Goal: Task Accomplishment & Management: Use online tool/utility

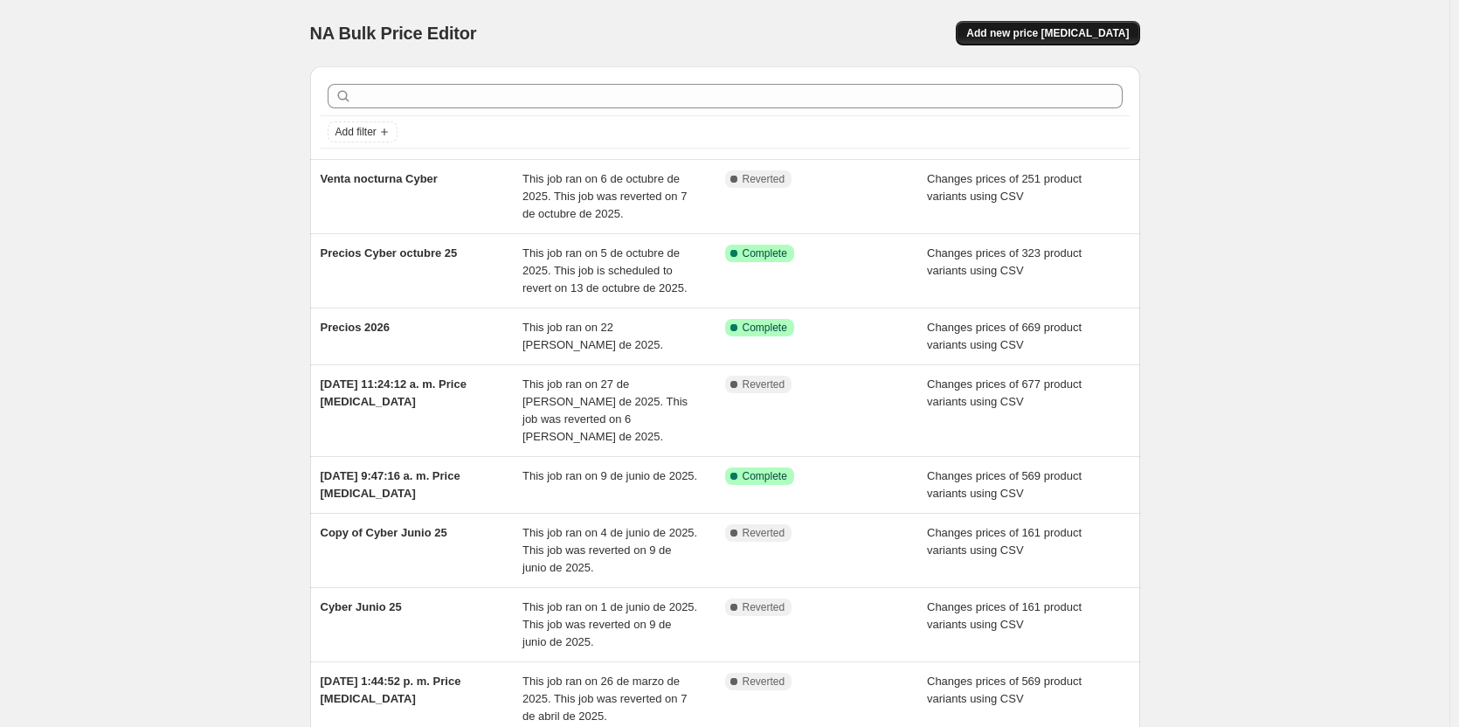
click at [1081, 36] on span "Add new price change job" at bounding box center [1047, 33] width 162 height 14
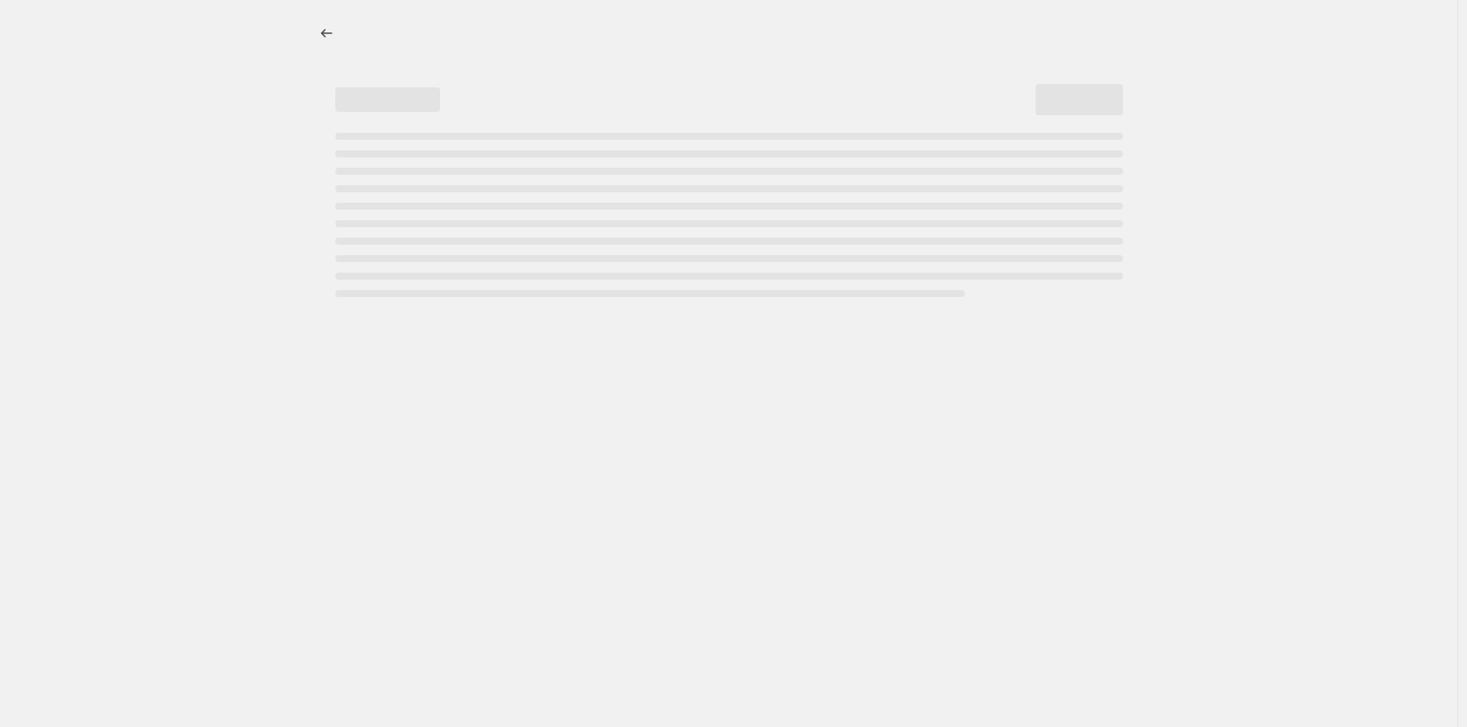
select select "percentage"
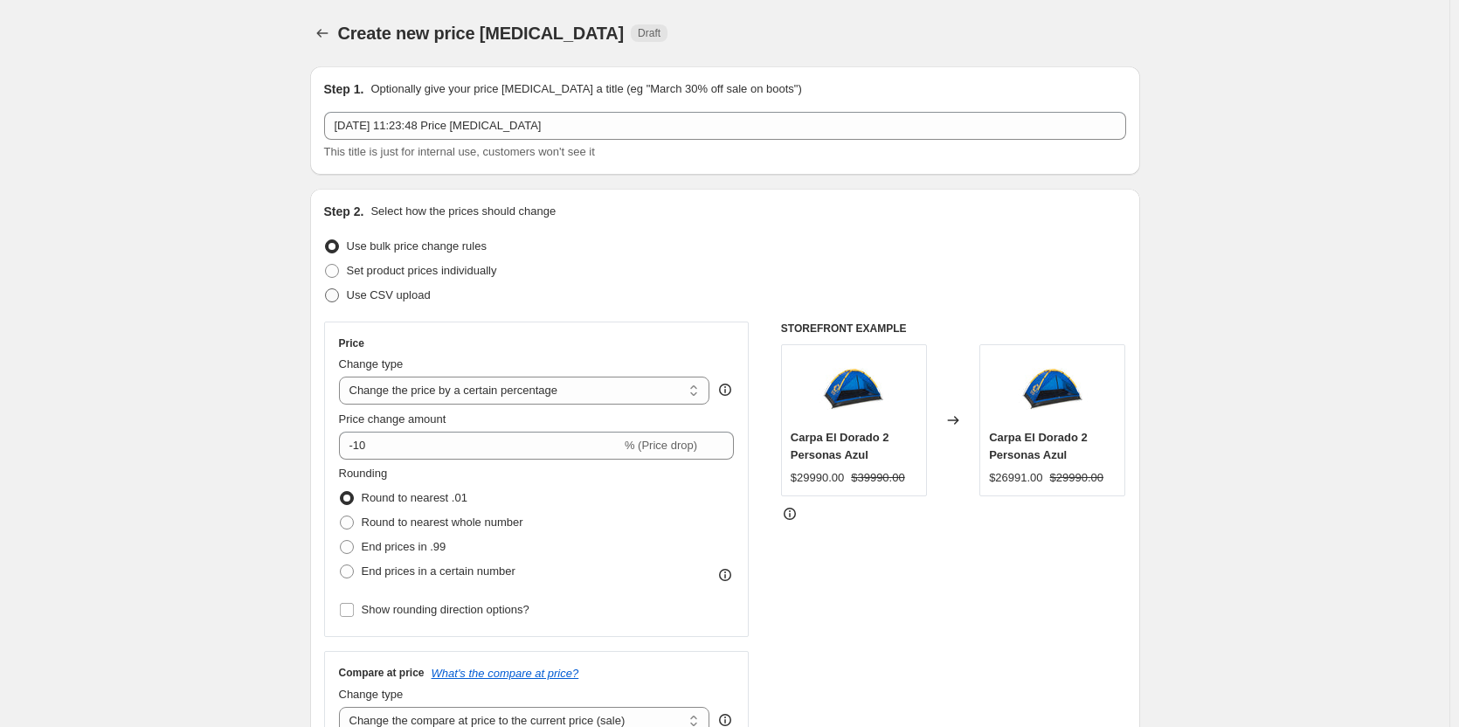
click at [339, 300] on span at bounding box center [332, 295] width 14 height 14
click at [326, 289] on input "Use CSV upload" at bounding box center [325, 288] width 1 height 1
radio input "true"
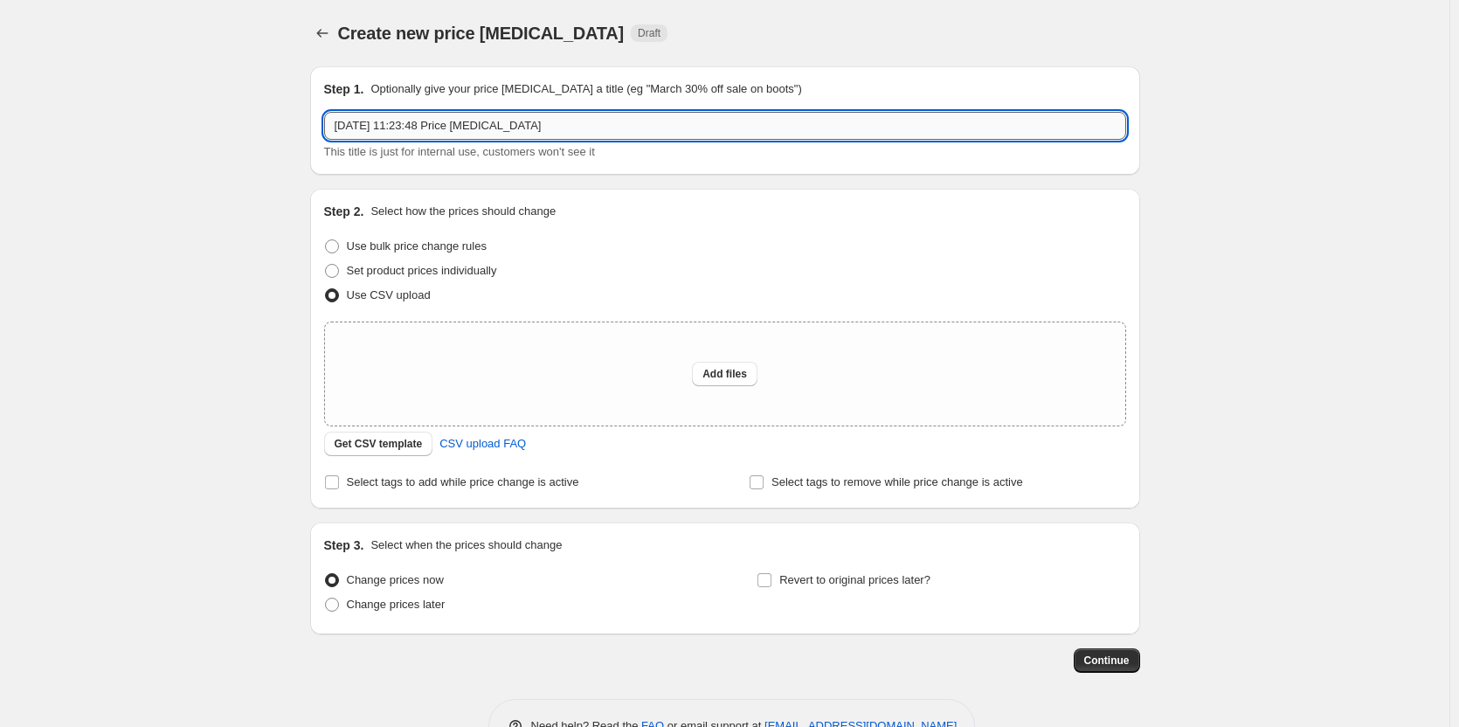
click at [590, 135] on input "8 oct 2025, 11:23:48 Price change job" at bounding box center [725, 126] width 802 height 28
click at [590, 133] on input "8 oct 2025, 11:23:48 Price change job" at bounding box center [725, 126] width 802 height 28
click at [321, 37] on icon "Price change jobs" at bounding box center [322, 32] width 17 height 17
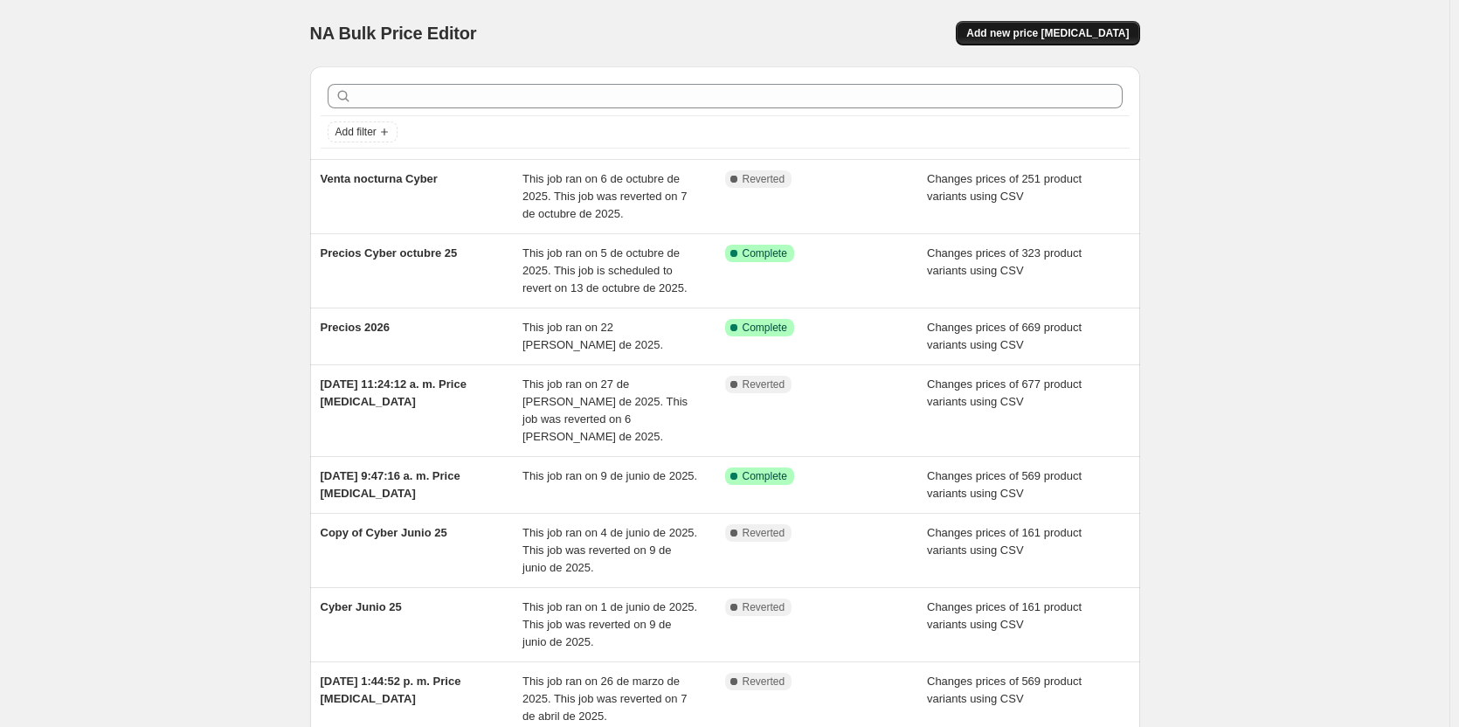
click at [1081, 36] on span "Add new price change job" at bounding box center [1047, 33] width 162 height 14
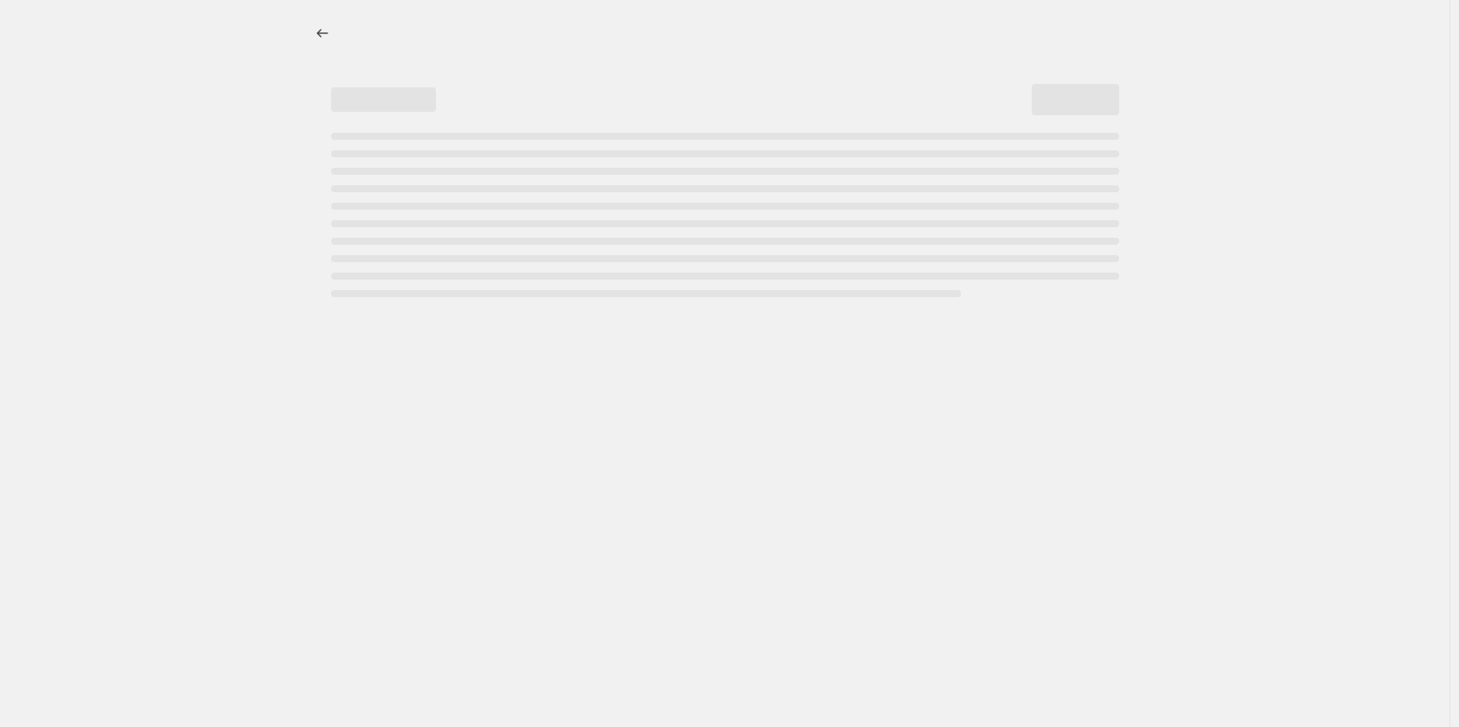
select select "percentage"
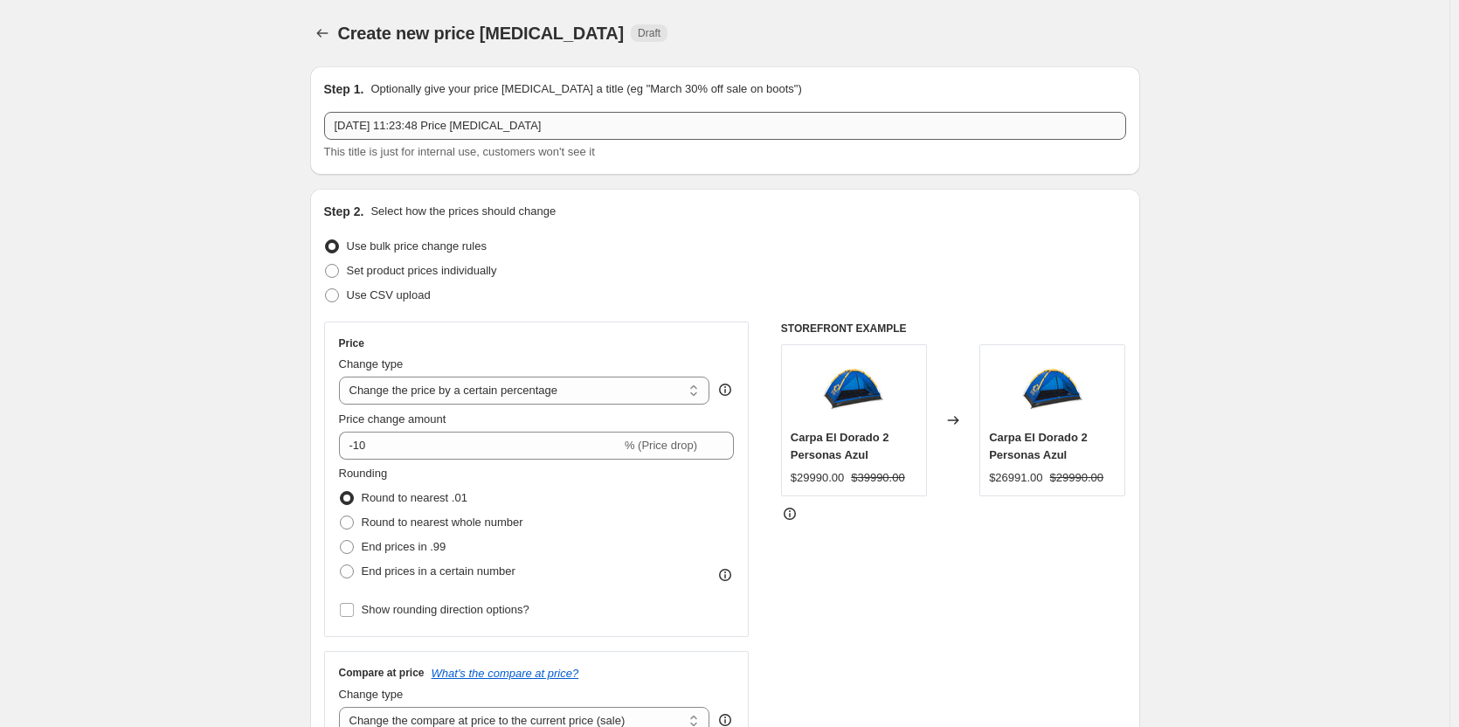
click at [622, 124] on input "8 oct 2025, 11:23:48 Price change job" at bounding box center [725, 126] width 802 height 28
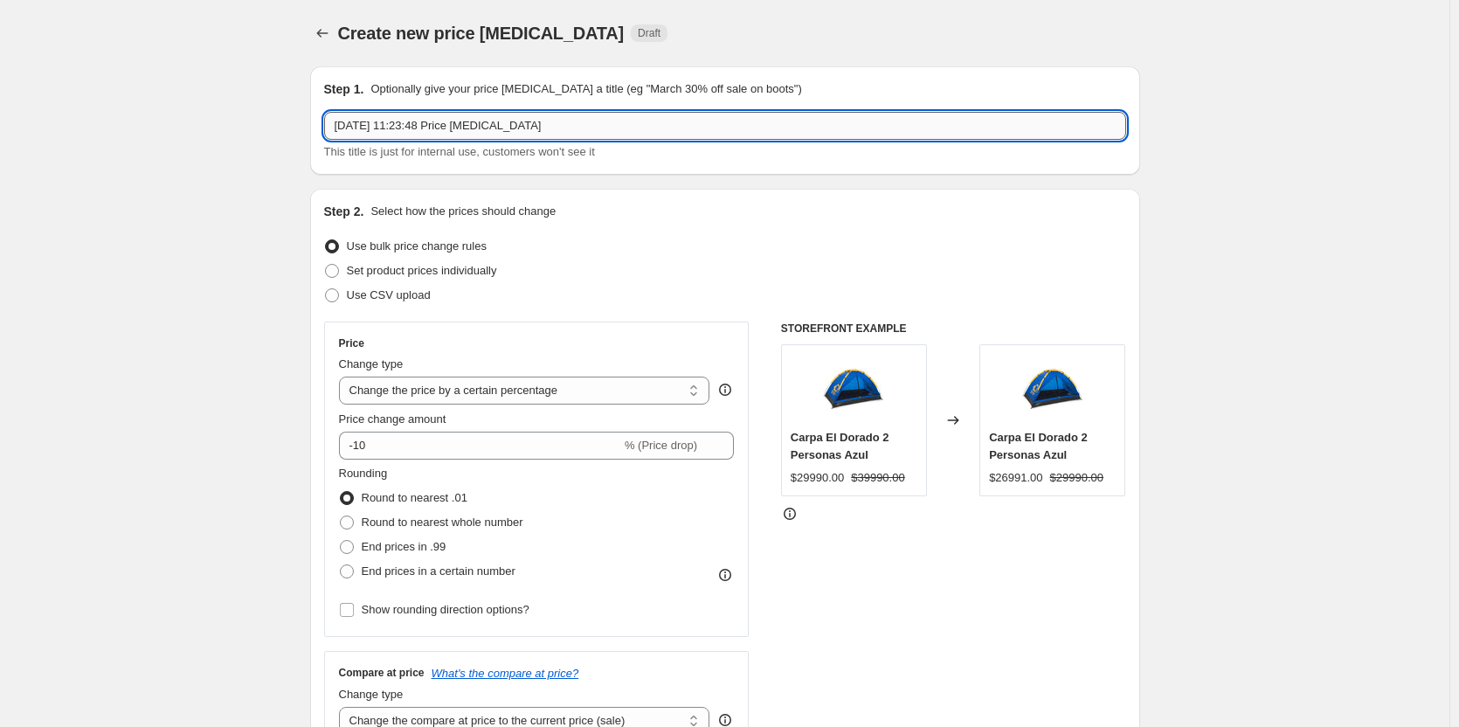
click at [622, 124] on input "8 oct 2025, 11:23:48 Price change job" at bounding box center [725, 126] width 802 height 28
type input "Venta Nocturna Cyber 2"
click at [423, 298] on span "Use CSV upload" at bounding box center [389, 294] width 84 height 13
click at [326, 289] on input "Use CSV upload" at bounding box center [325, 288] width 1 height 1
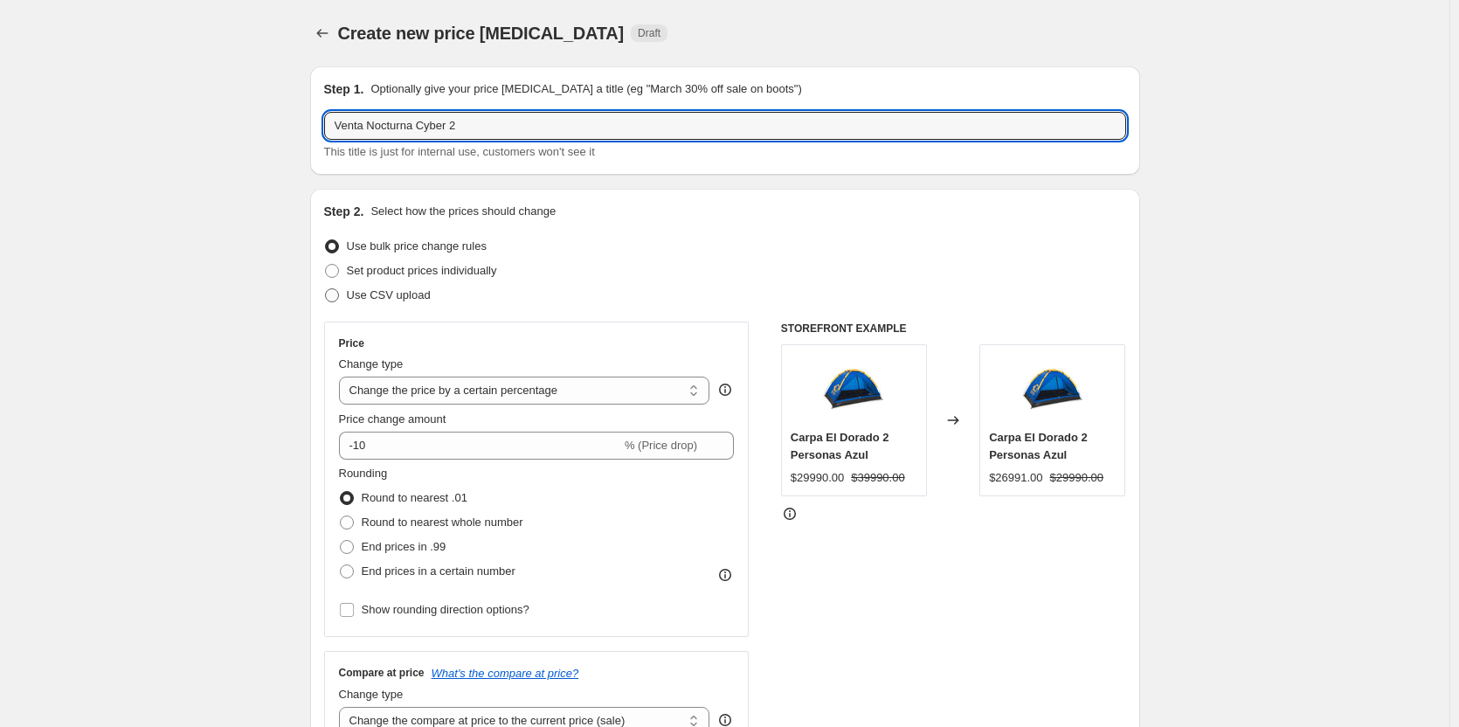
radio input "true"
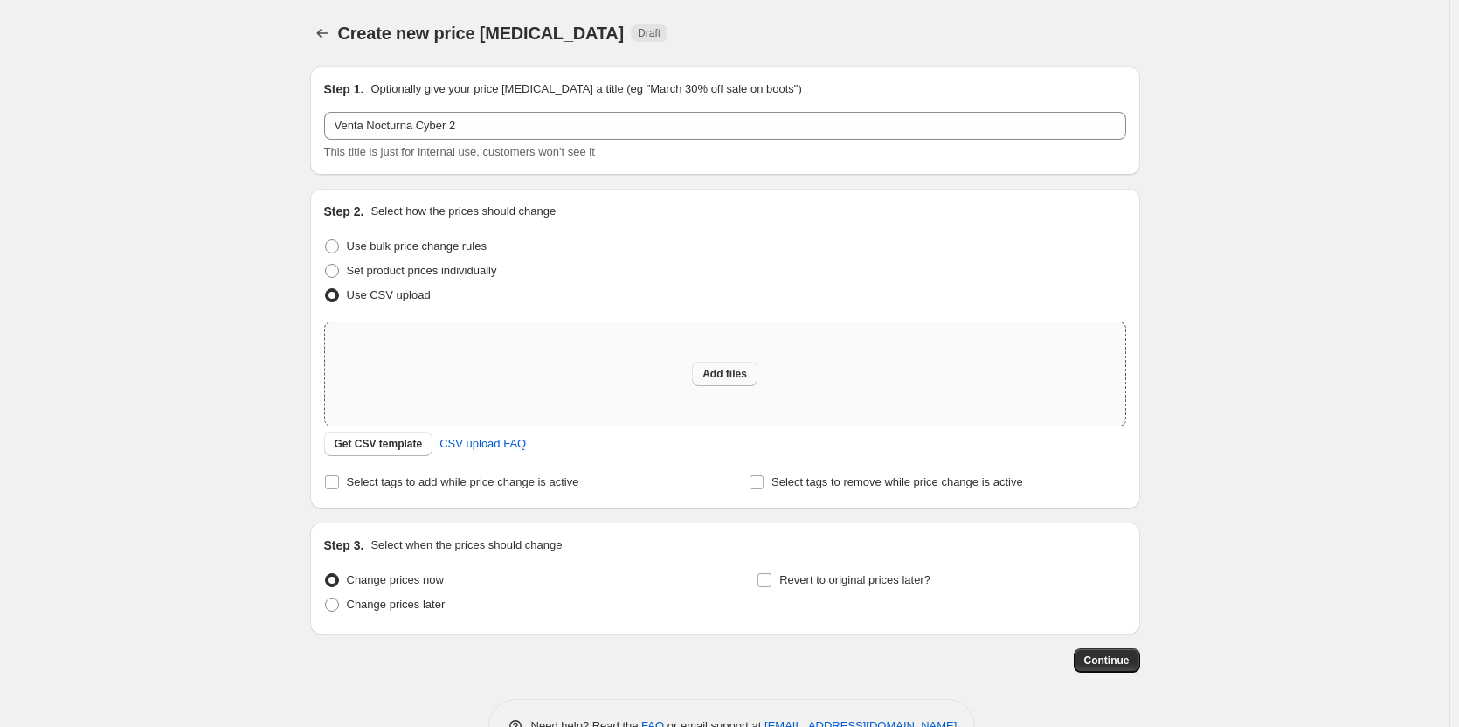
click at [719, 377] on span "Add files" at bounding box center [724, 374] width 45 height 14
type input "C:\fakepath\Cyber Bulk - Carga Cyber.csv"
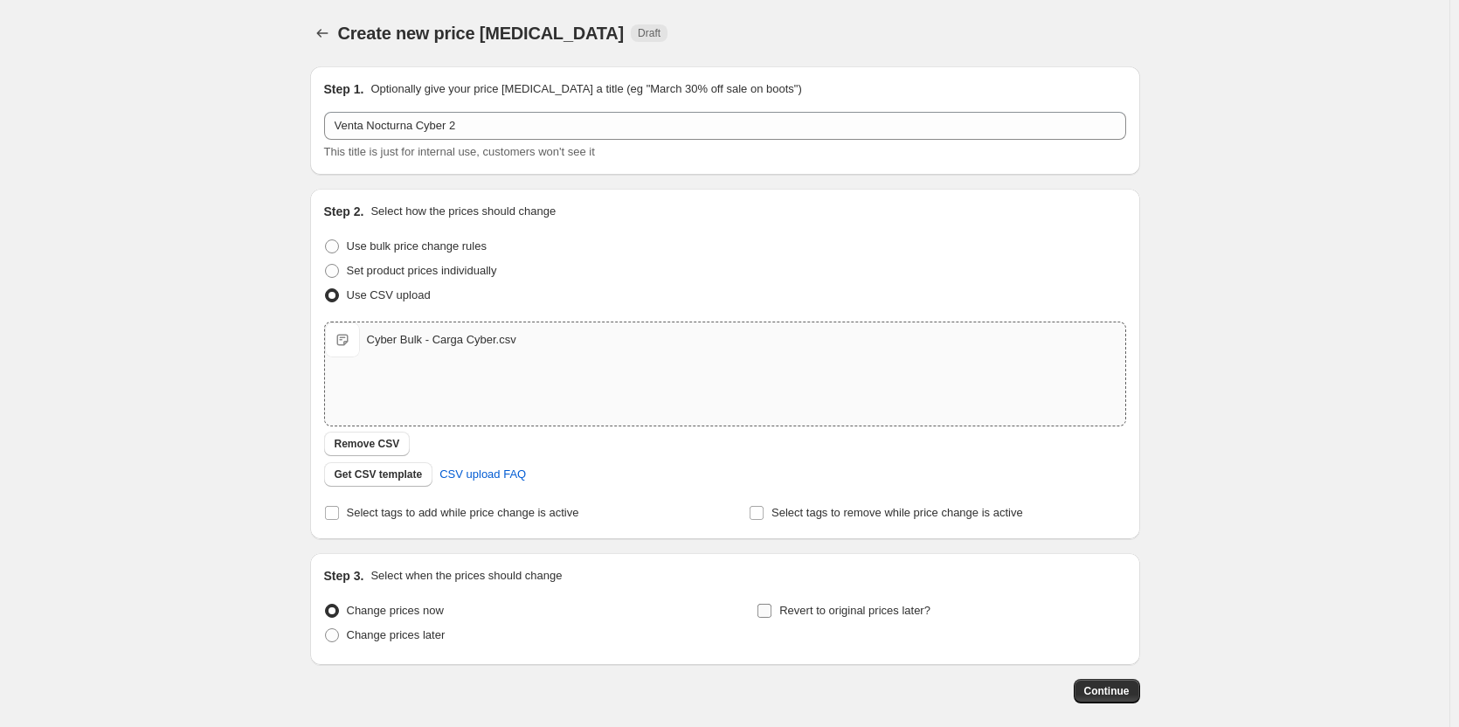
click at [771, 609] on input "Revert to original prices later?" at bounding box center [764, 611] width 14 height 14
checkbox input "true"
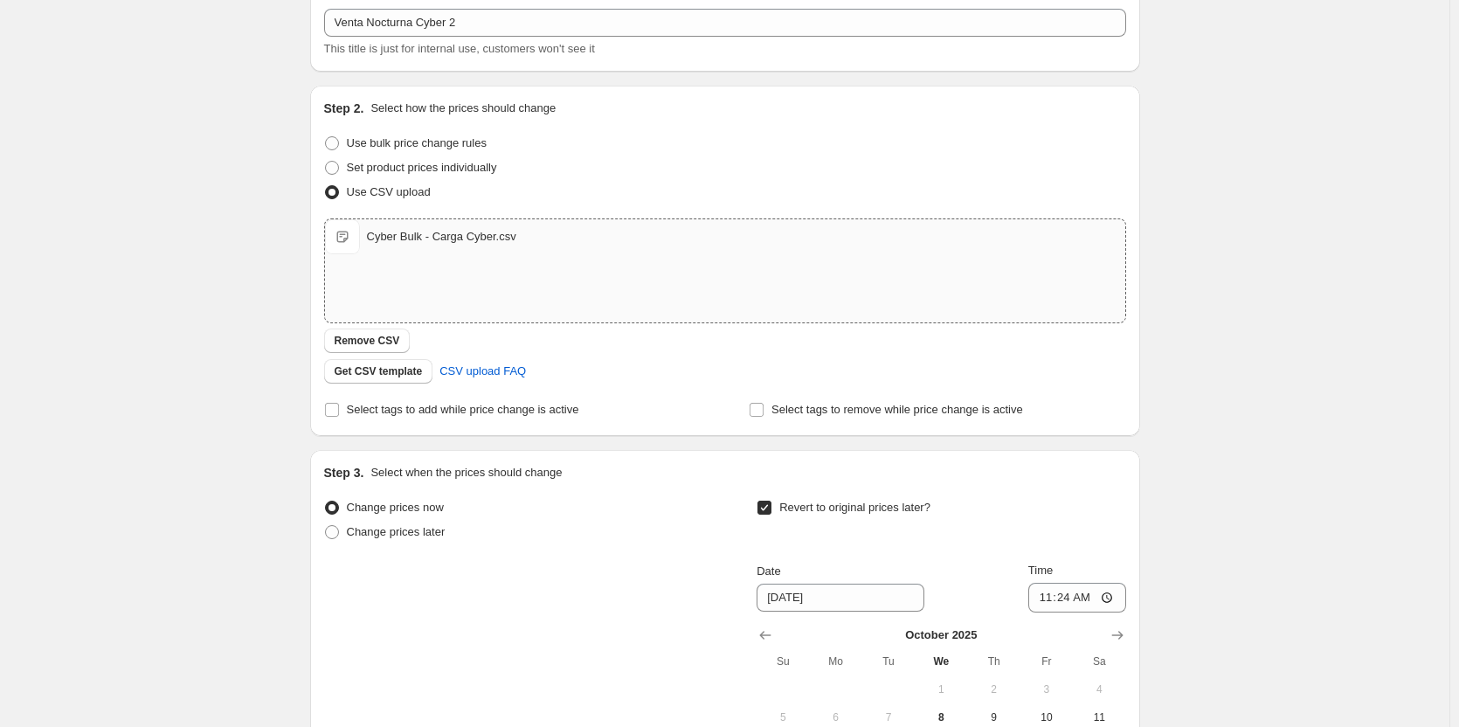
scroll to position [175, 0]
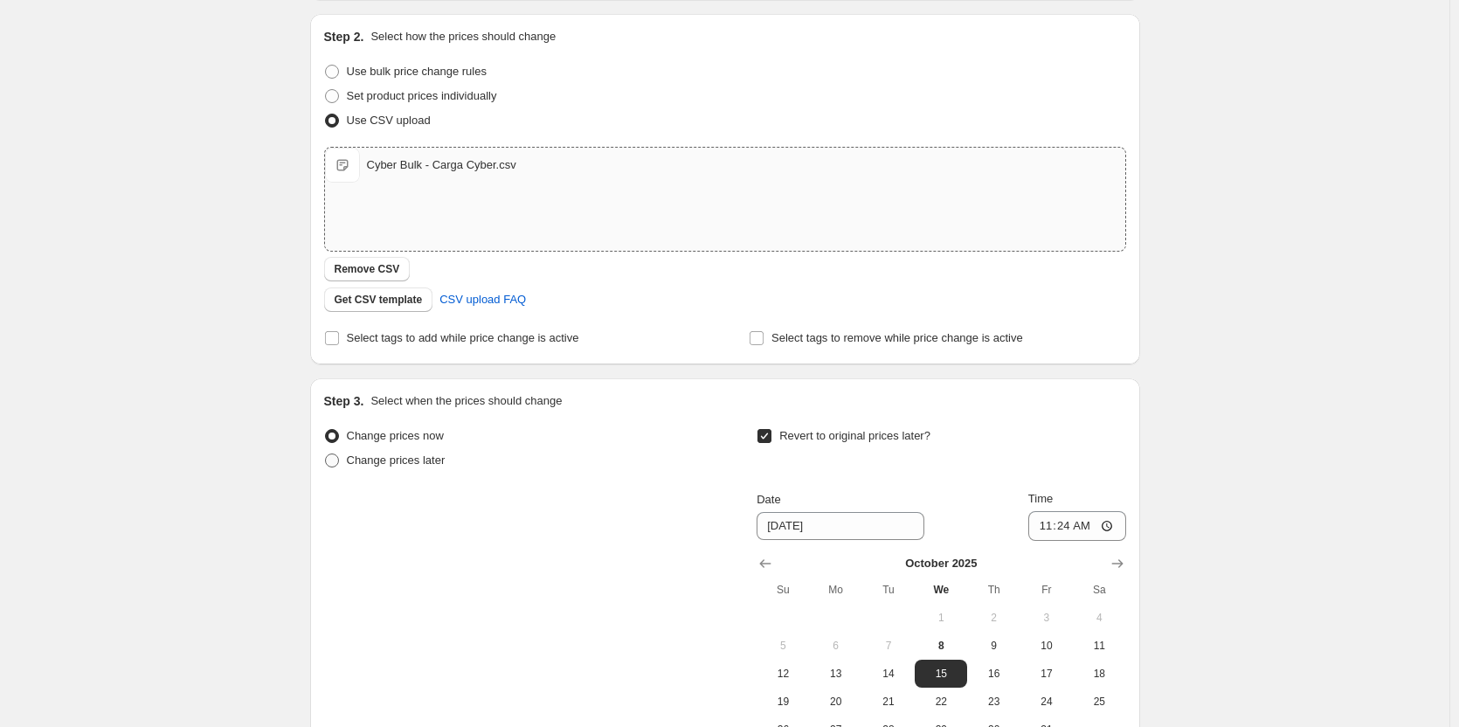
click at [332, 459] on span at bounding box center [332, 460] width 14 height 14
click at [326, 454] on input "Change prices later" at bounding box center [325, 453] width 1 height 1
radio input "true"
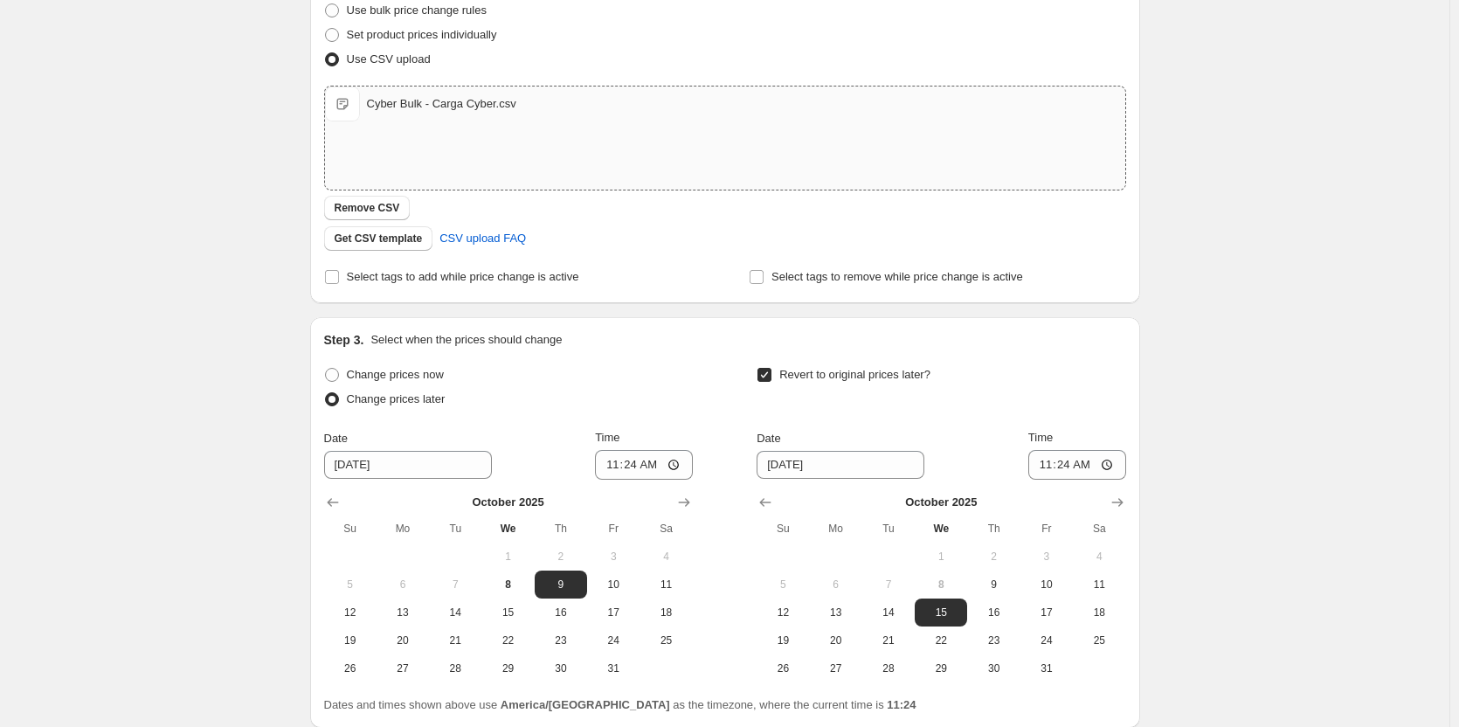
scroll to position [382, 0]
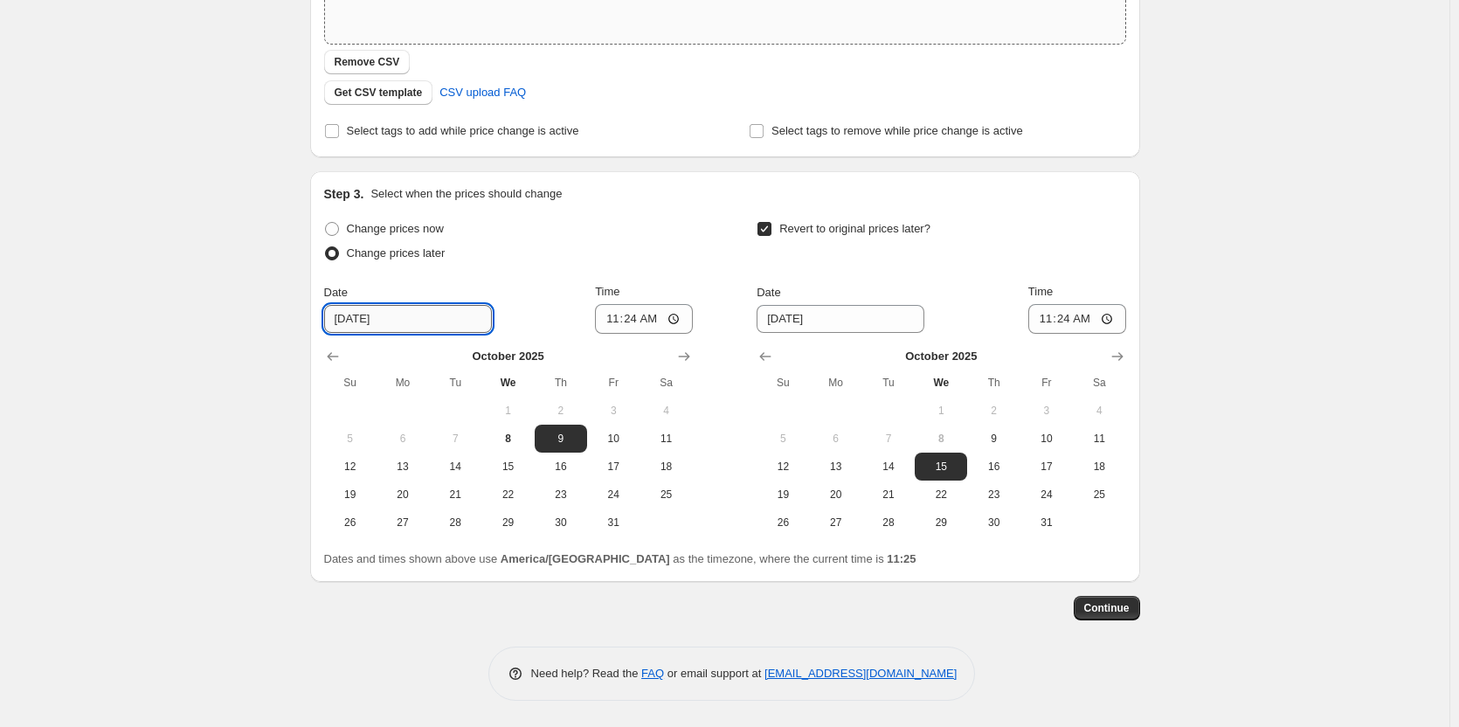
click at [347, 320] on input "10/9/2025" at bounding box center [408, 319] width 168 height 28
click at [358, 320] on input "10/9/2025" at bounding box center [408, 319] width 168 height 28
click at [360, 320] on input "10/9/2025" at bounding box center [408, 319] width 168 height 28
click at [606, 440] on span "10" at bounding box center [613, 438] width 38 height 14
type input "10/10/2025"
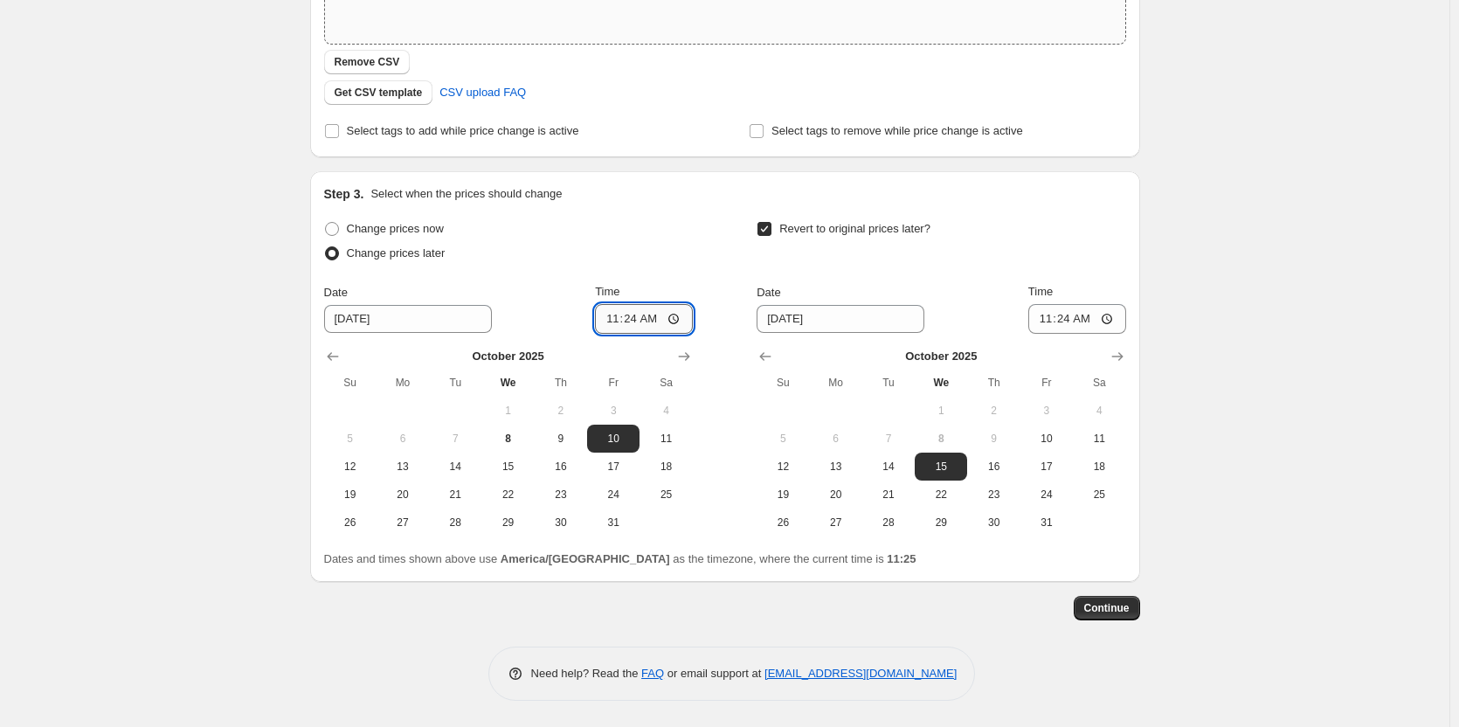
click at [645, 318] on input "11:24" at bounding box center [644, 319] width 98 height 30
drag, startPoint x: 625, startPoint y: 313, endPoint x: 640, endPoint y: 316, distance: 16.1
click at [625, 313] on input "02:00" at bounding box center [644, 319] width 98 height 30
click at [641, 317] on input "02:00" at bounding box center [644, 319] width 98 height 30
type input "22:00"
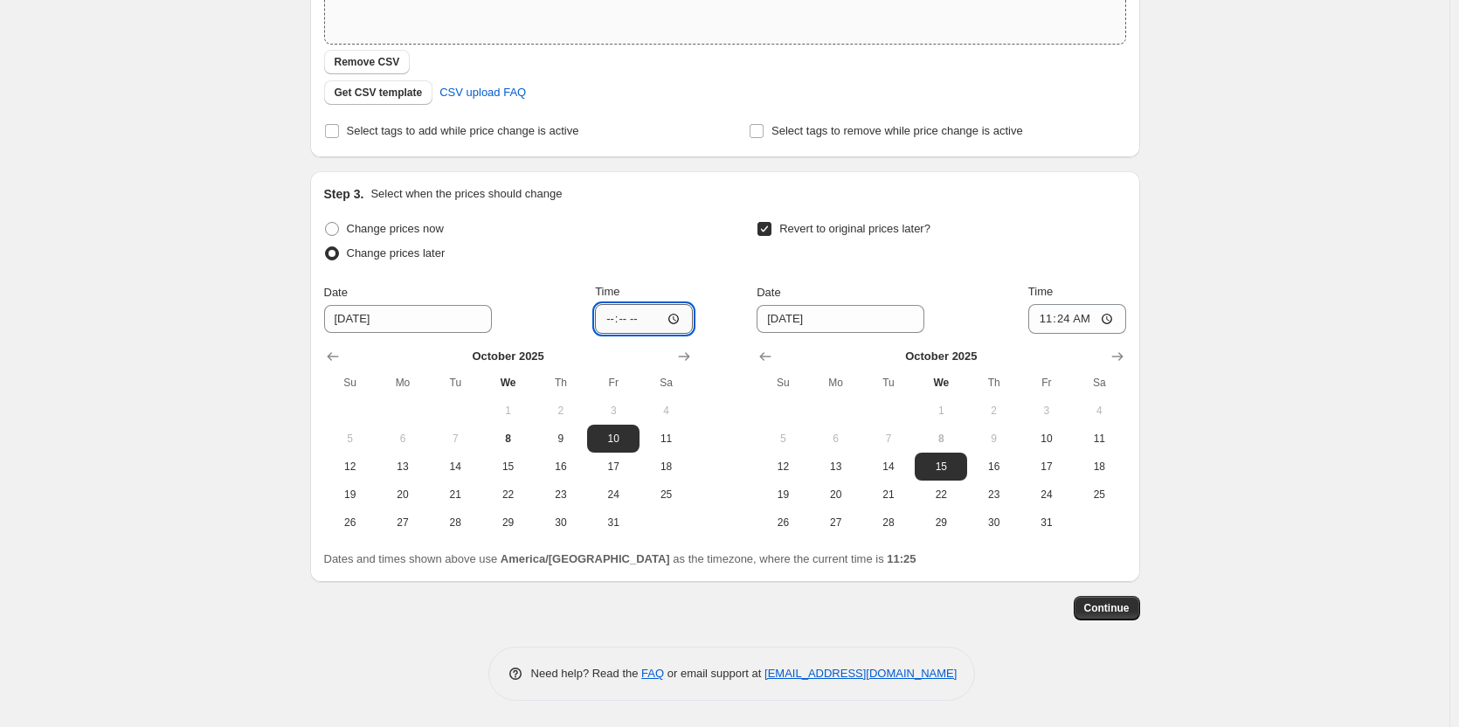
type input "20:00"
click at [651, 253] on div "Change prices later" at bounding box center [508, 253] width 369 height 24
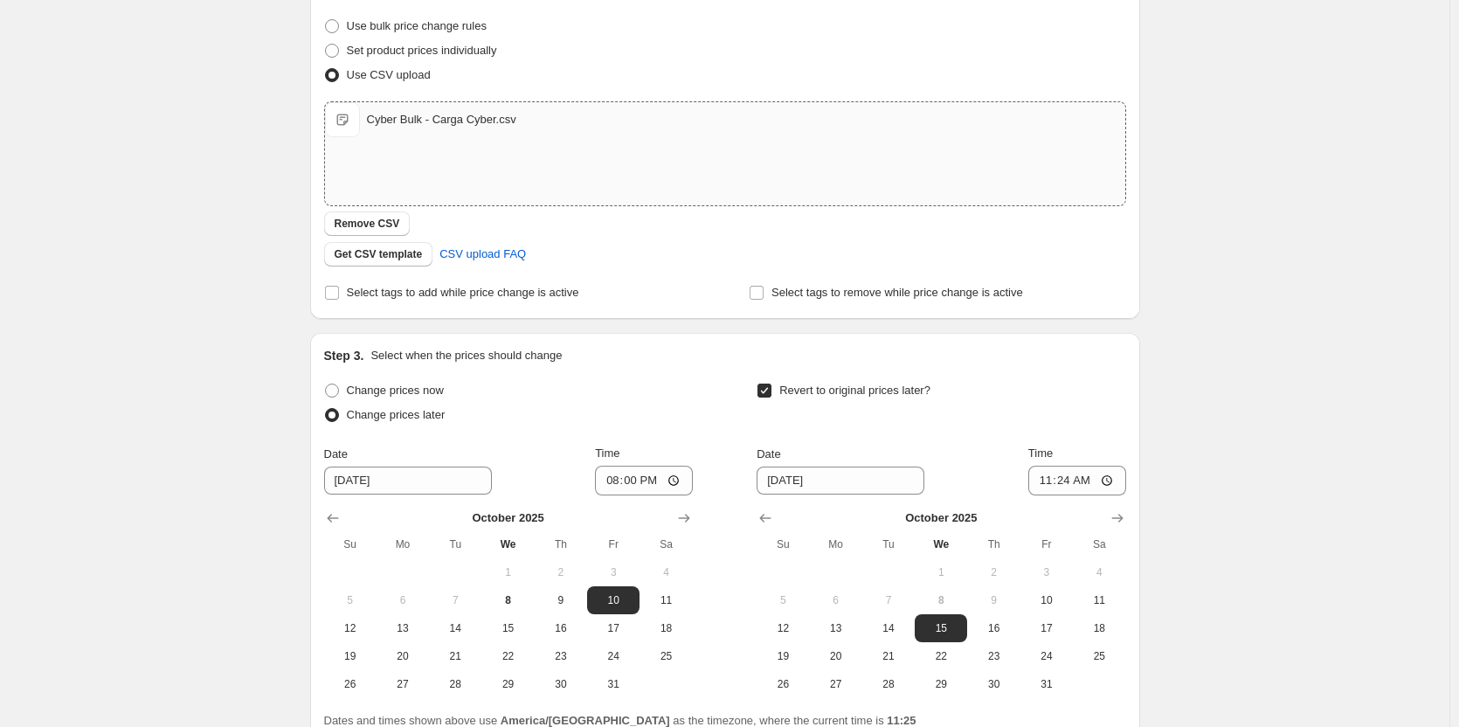
scroll to position [0, 0]
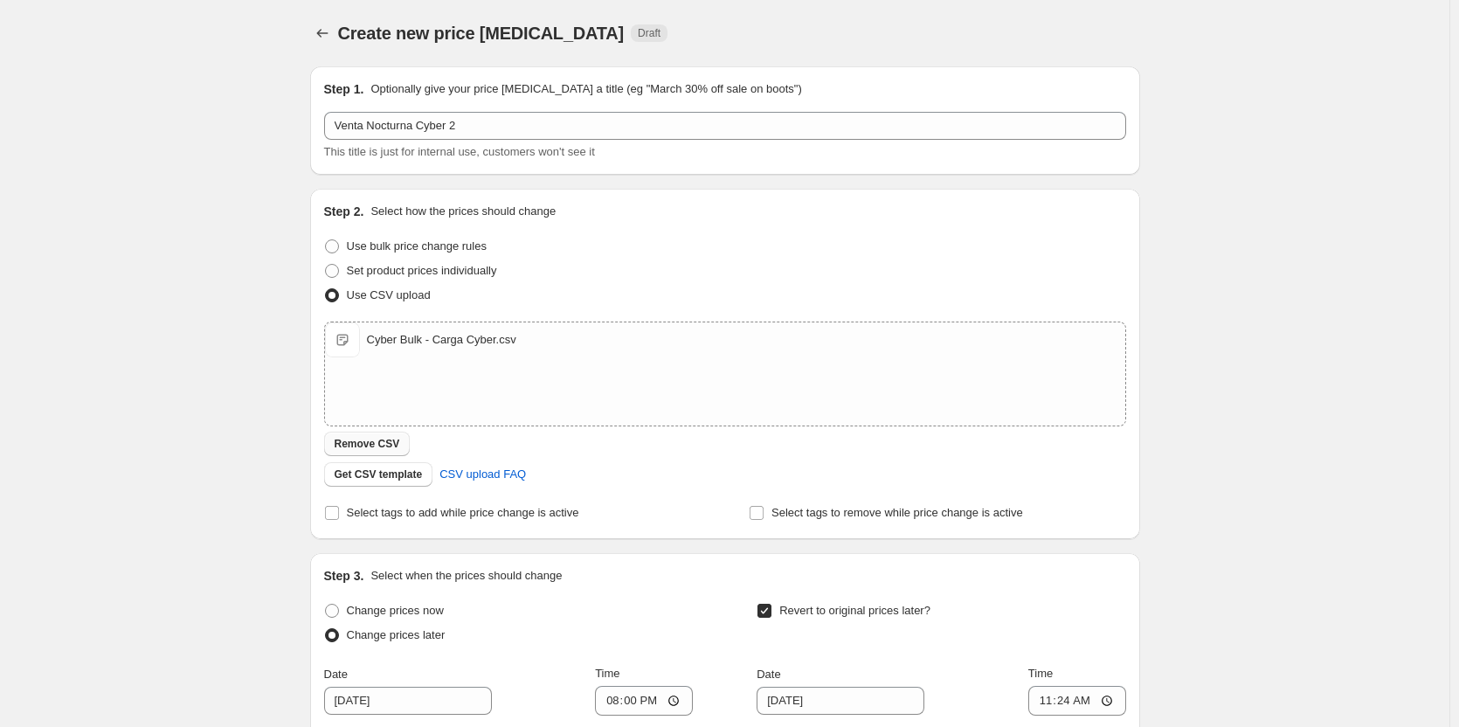
click at [395, 446] on span "Remove CSV" at bounding box center [368, 444] width 66 height 14
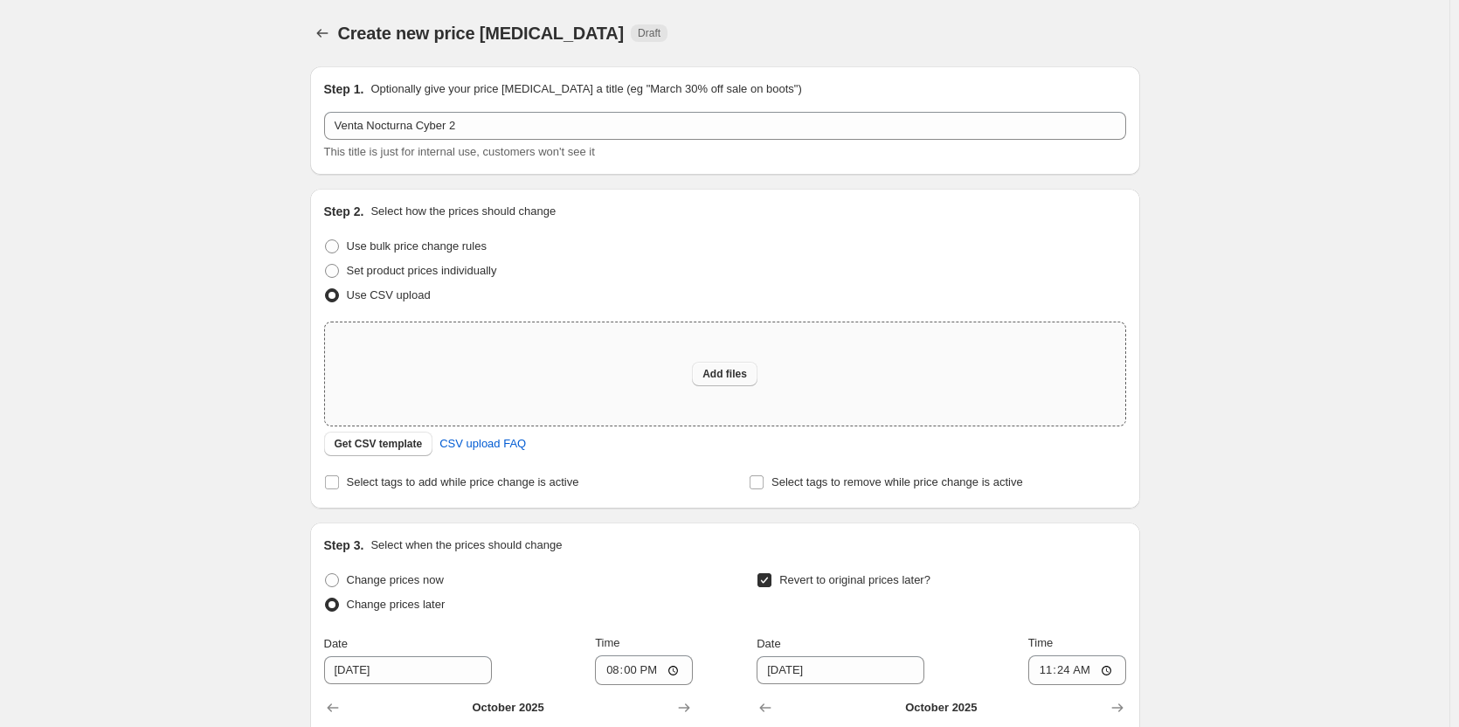
click at [752, 367] on button "Add files" at bounding box center [725, 374] width 66 height 24
type input "C:\fakepath\Venta Nocturna - Carga Cyber.csv"
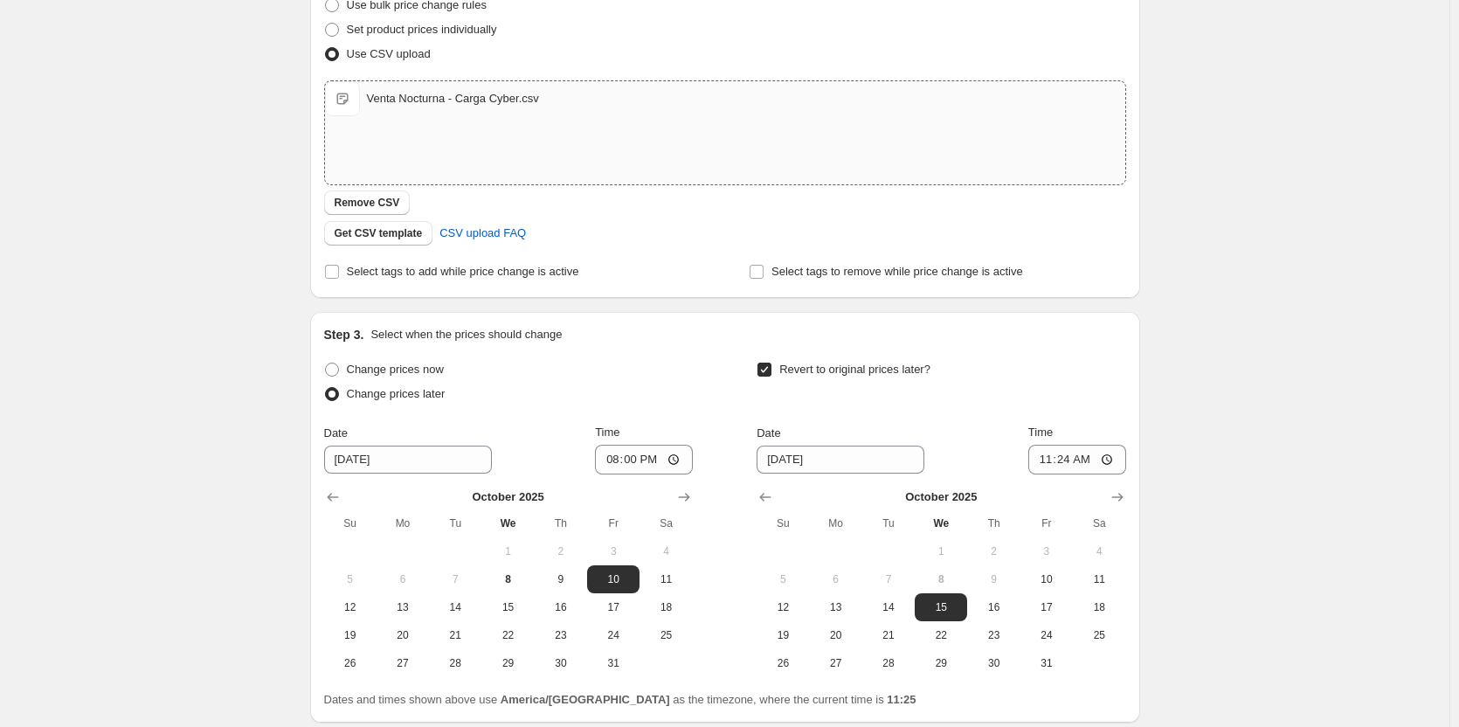
scroll to position [349, 0]
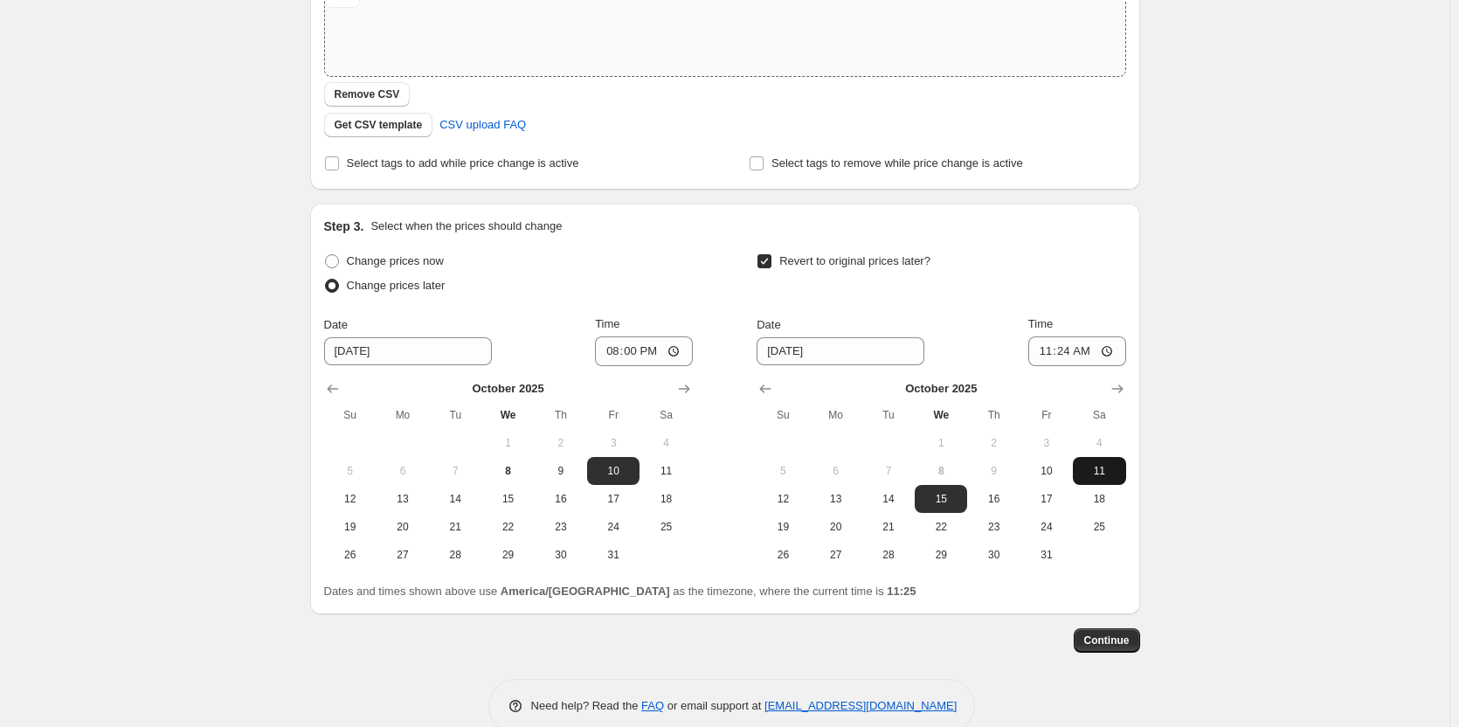
click at [1106, 483] on button "11" at bounding box center [1099, 471] width 52 height 28
type input "10/11/2025"
click at [1080, 358] on input "11:24" at bounding box center [1077, 351] width 98 height 30
type input "08:00"
click at [1393, 403] on div "Create new price change job. This page is ready Create new price change job Dra…" at bounding box center [724, 205] width 1449 height 1108
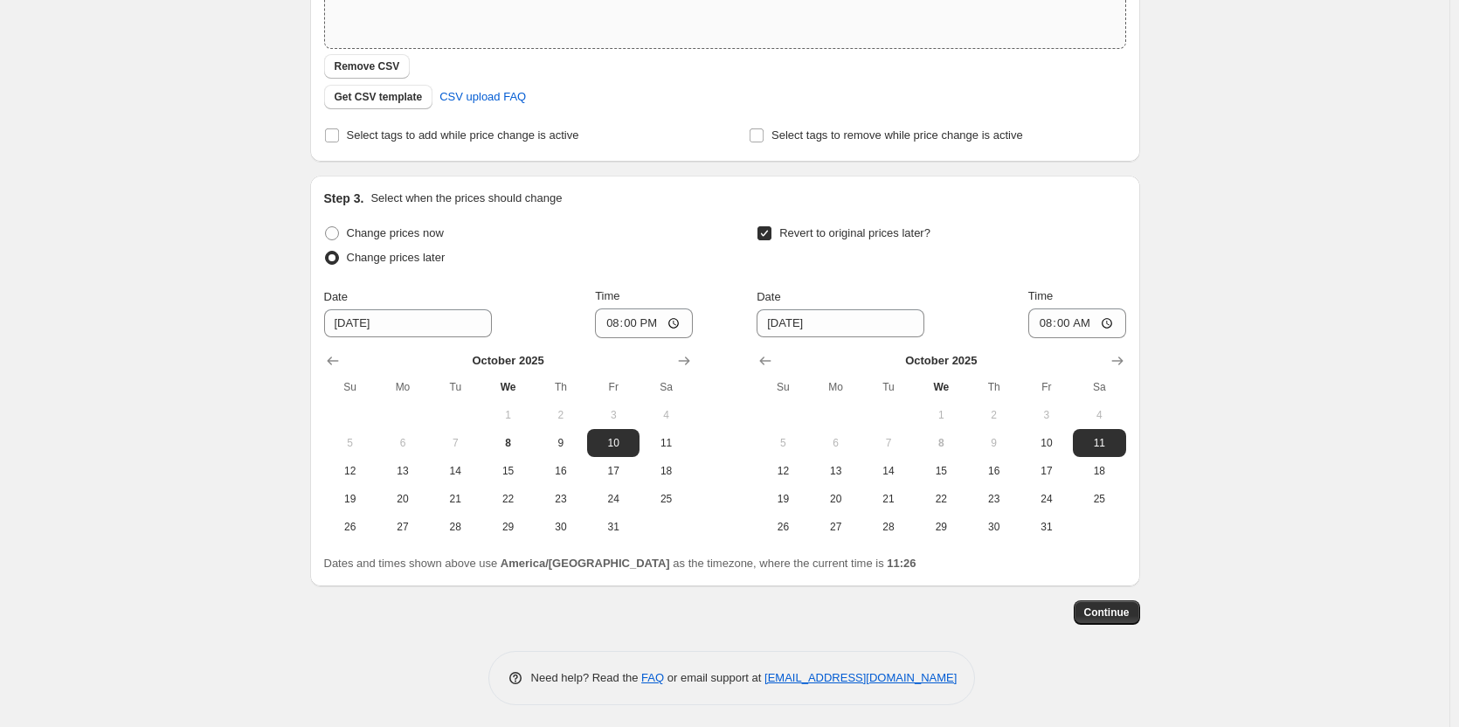
scroll to position [382, 0]
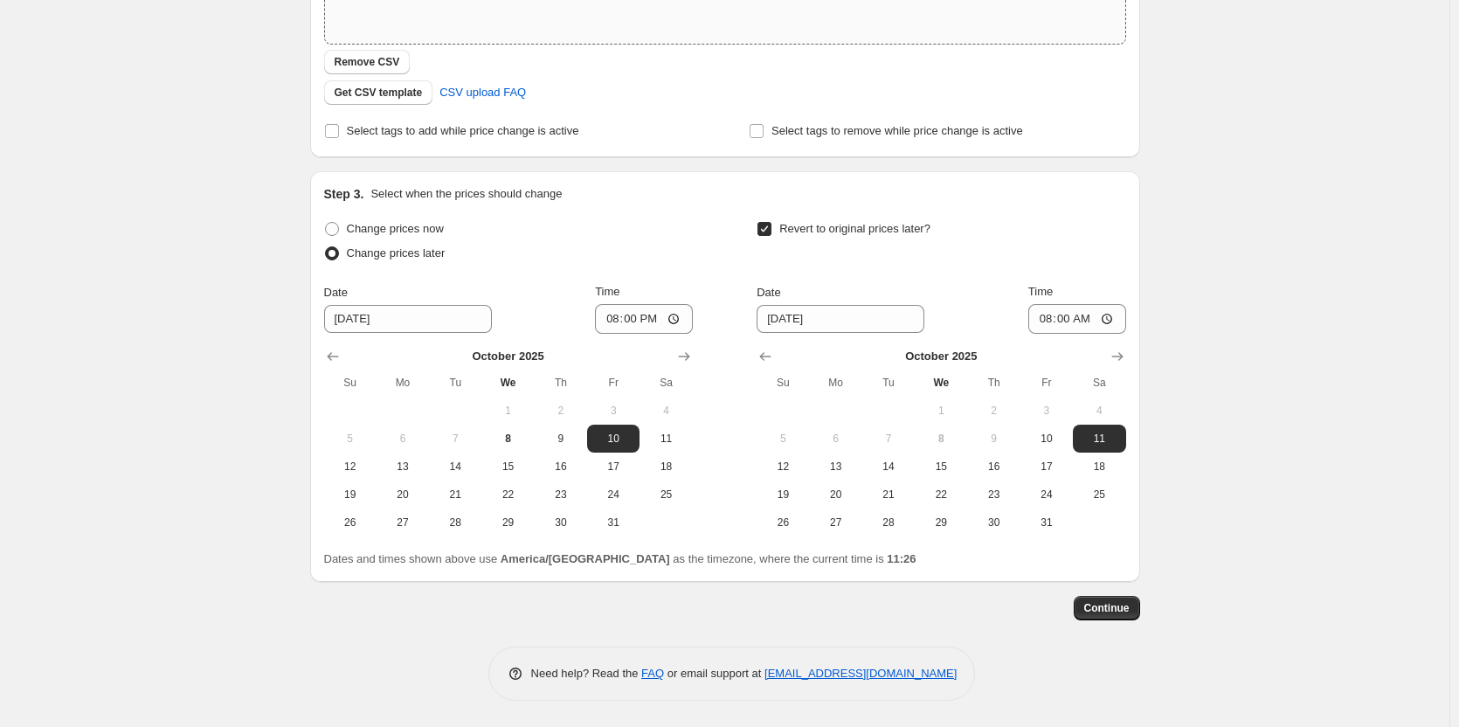
click at [1116, 604] on span "Continue" at bounding box center [1106, 608] width 45 height 14
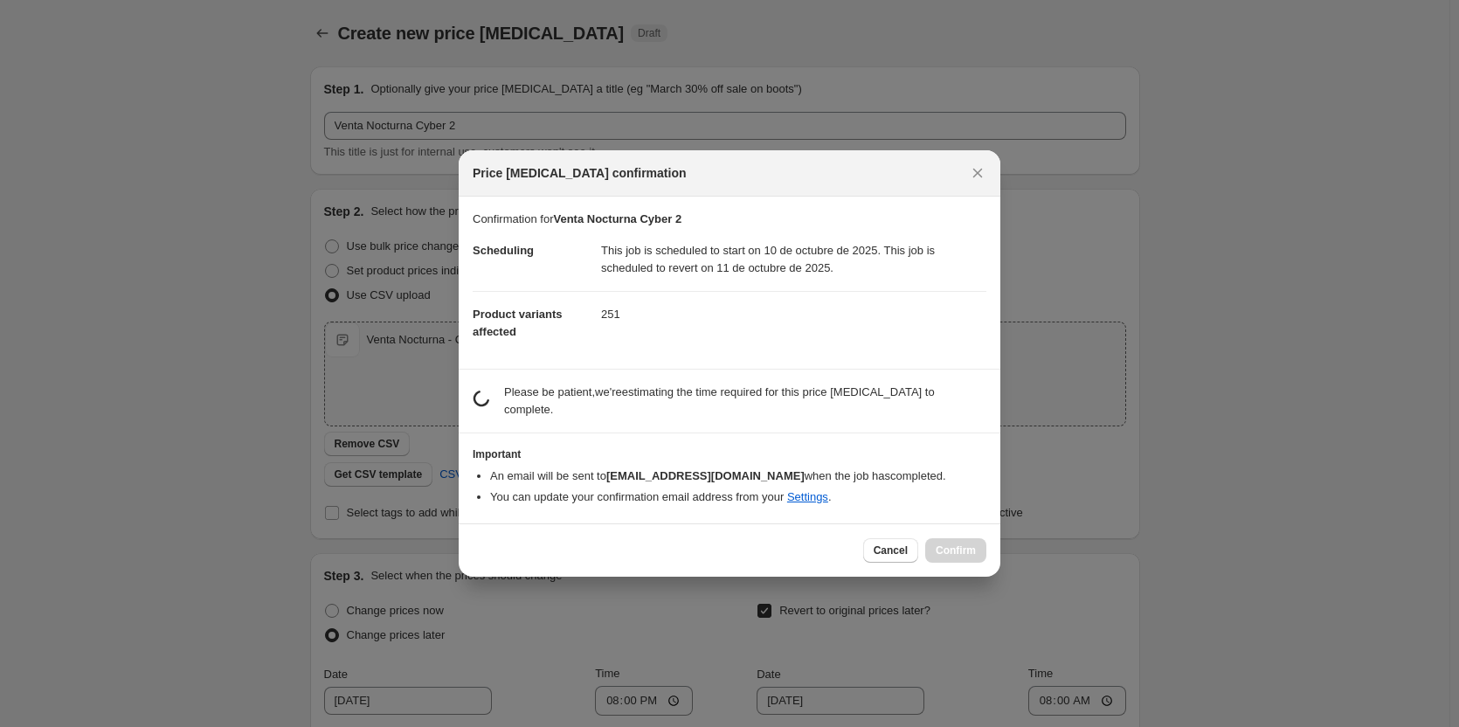
scroll to position [0, 0]
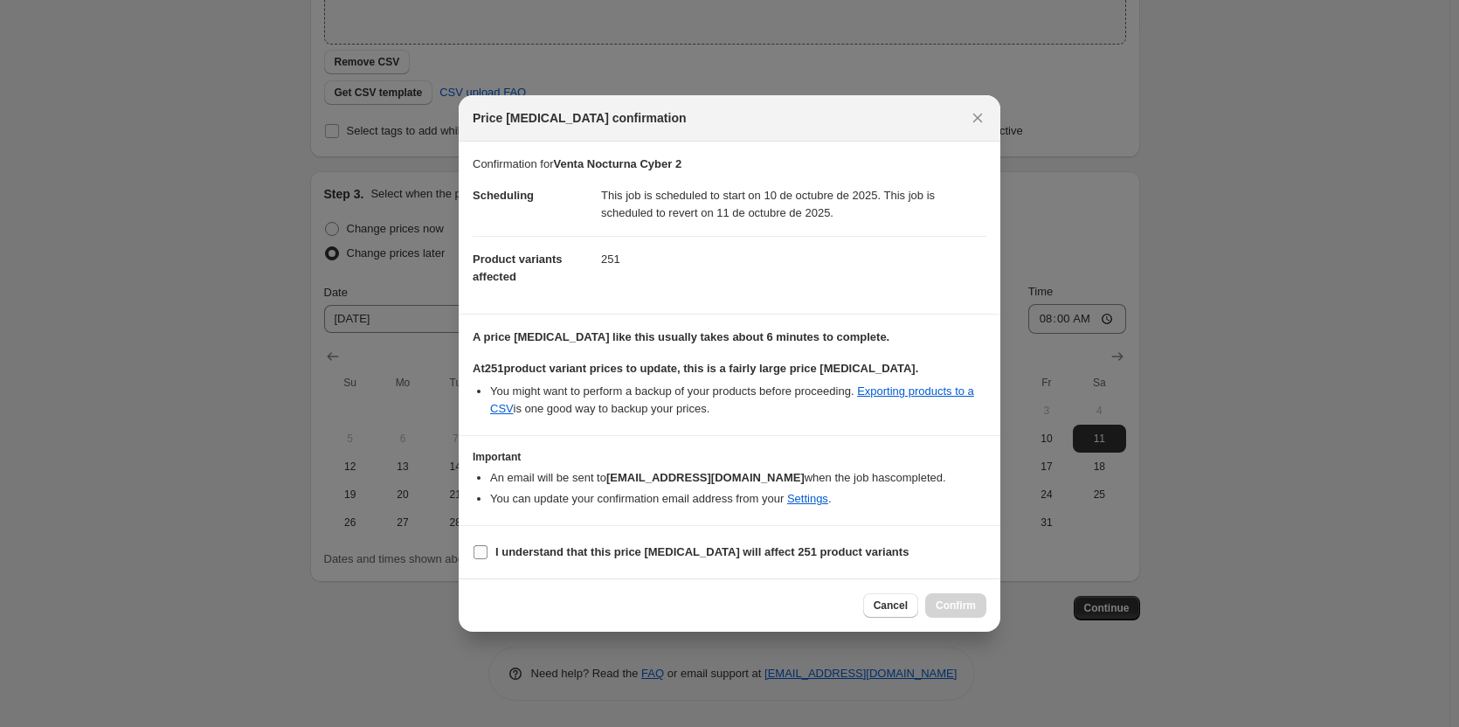
click at [479, 553] on input "I understand that this price change job will affect 251 product variants" at bounding box center [480, 552] width 14 height 14
checkbox input "true"
click at [951, 606] on span "Confirm" at bounding box center [955, 605] width 40 height 14
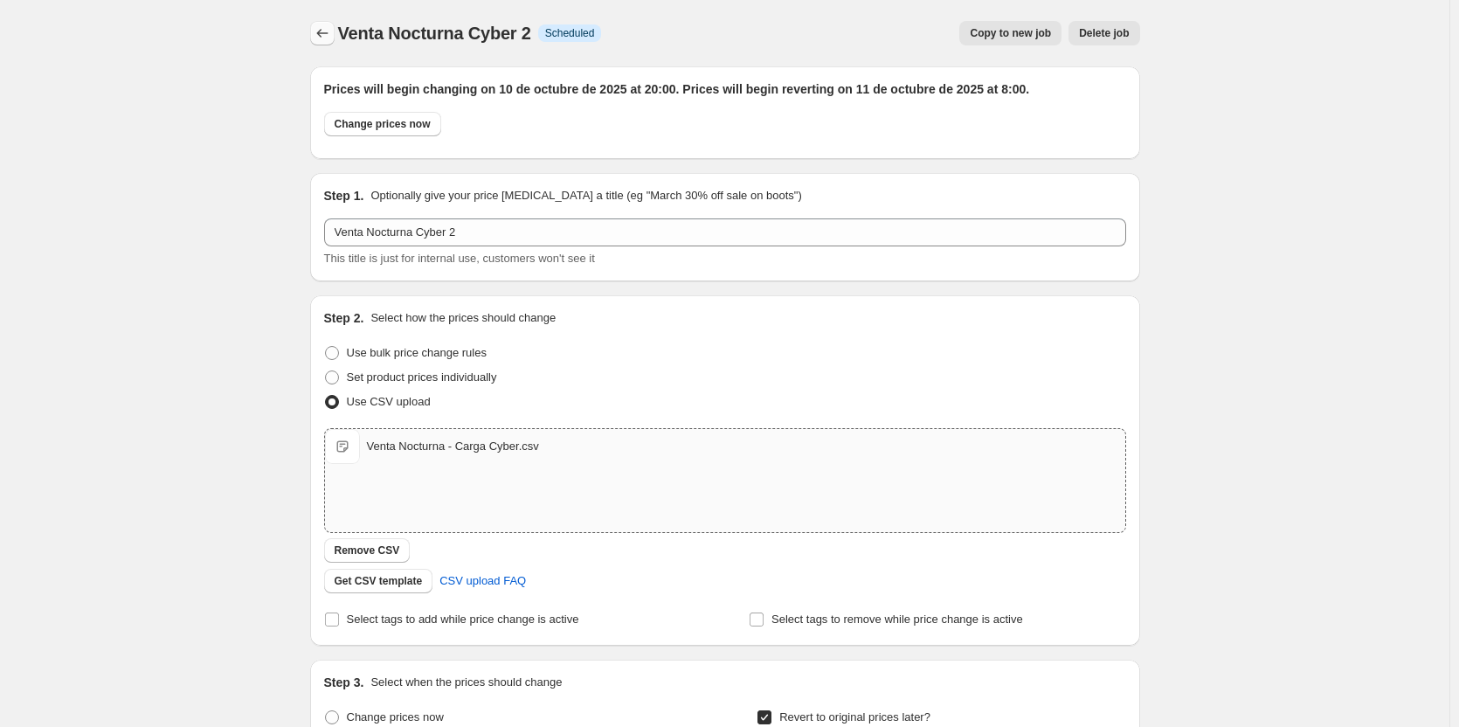
click at [329, 29] on icon "Price change jobs" at bounding box center [322, 32] width 17 height 17
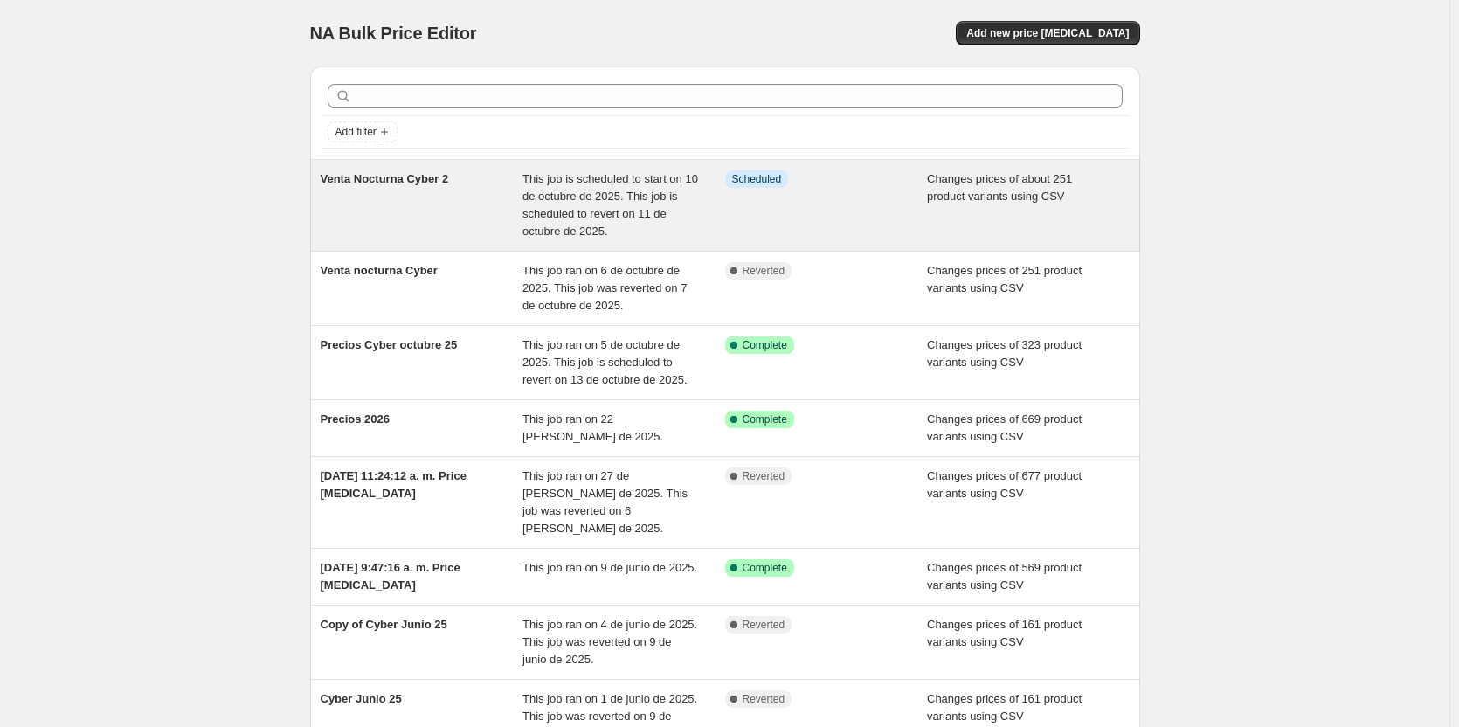
click at [854, 208] on div "Info Scheduled" at bounding box center [826, 205] width 203 height 70
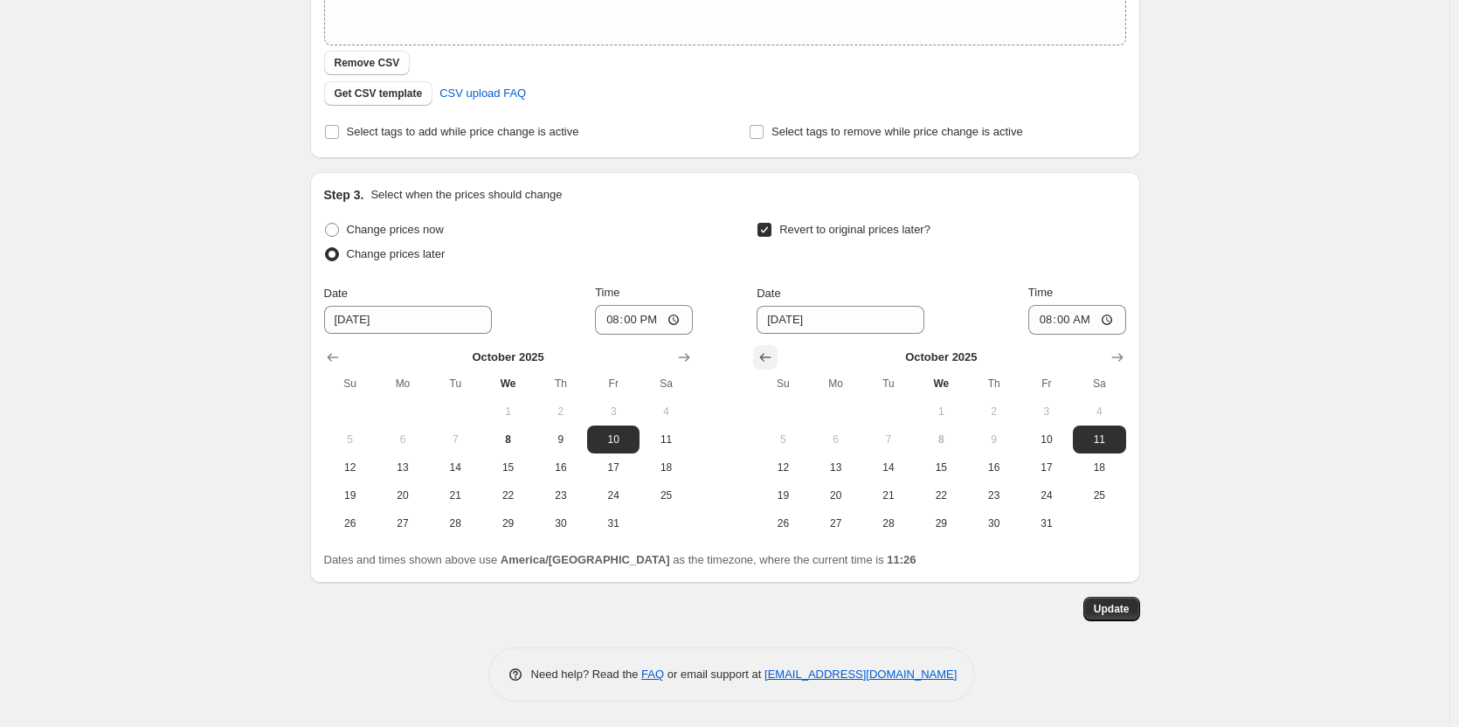
scroll to position [488, 0]
click at [579, 438] on span "9" at bounding box center [561, 438] width 38 height 14
type input "10/9/2025"
click at [1043, 430] on button "10" at bounding box center [1046, 439] width 52 height 28
type input "10/10/2025"
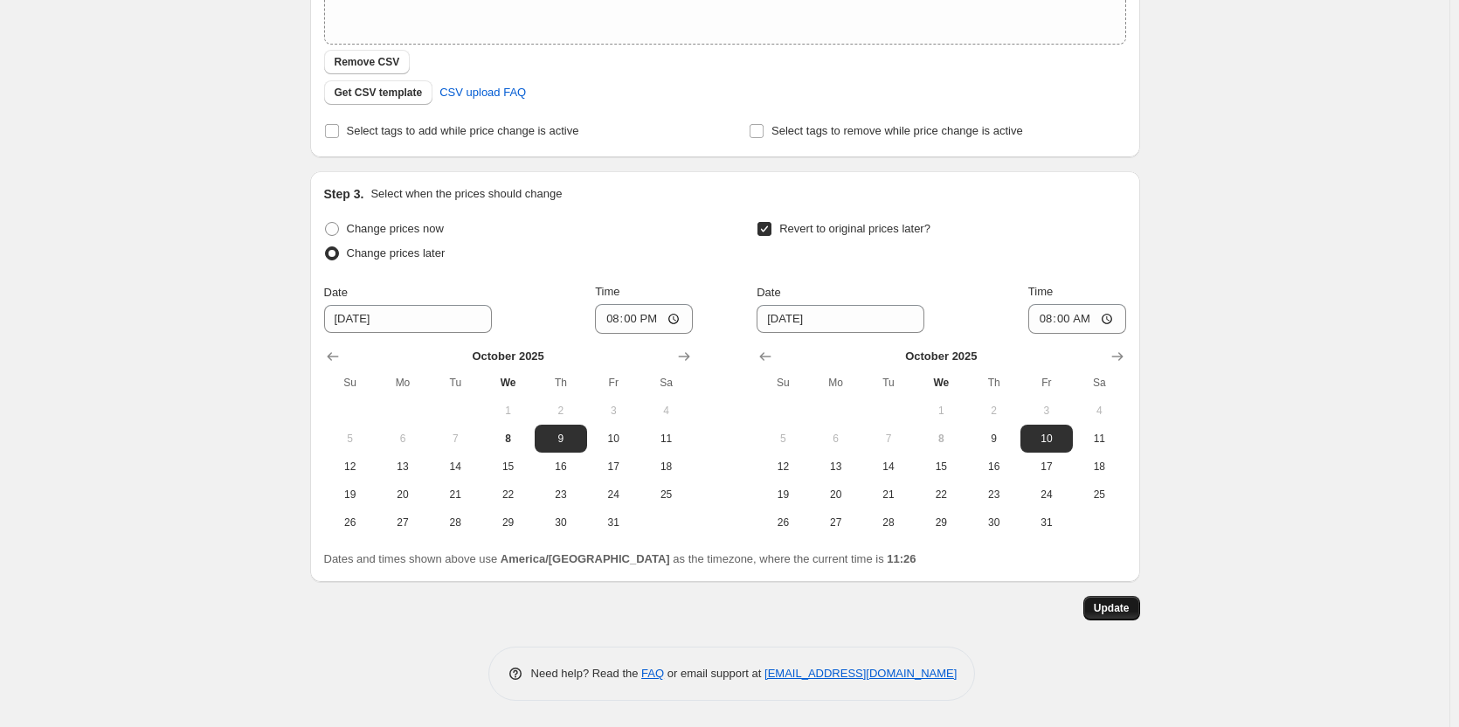
click at [1110, 602] on span "Update" at bounding box center [1112, 608] width 36 height 14
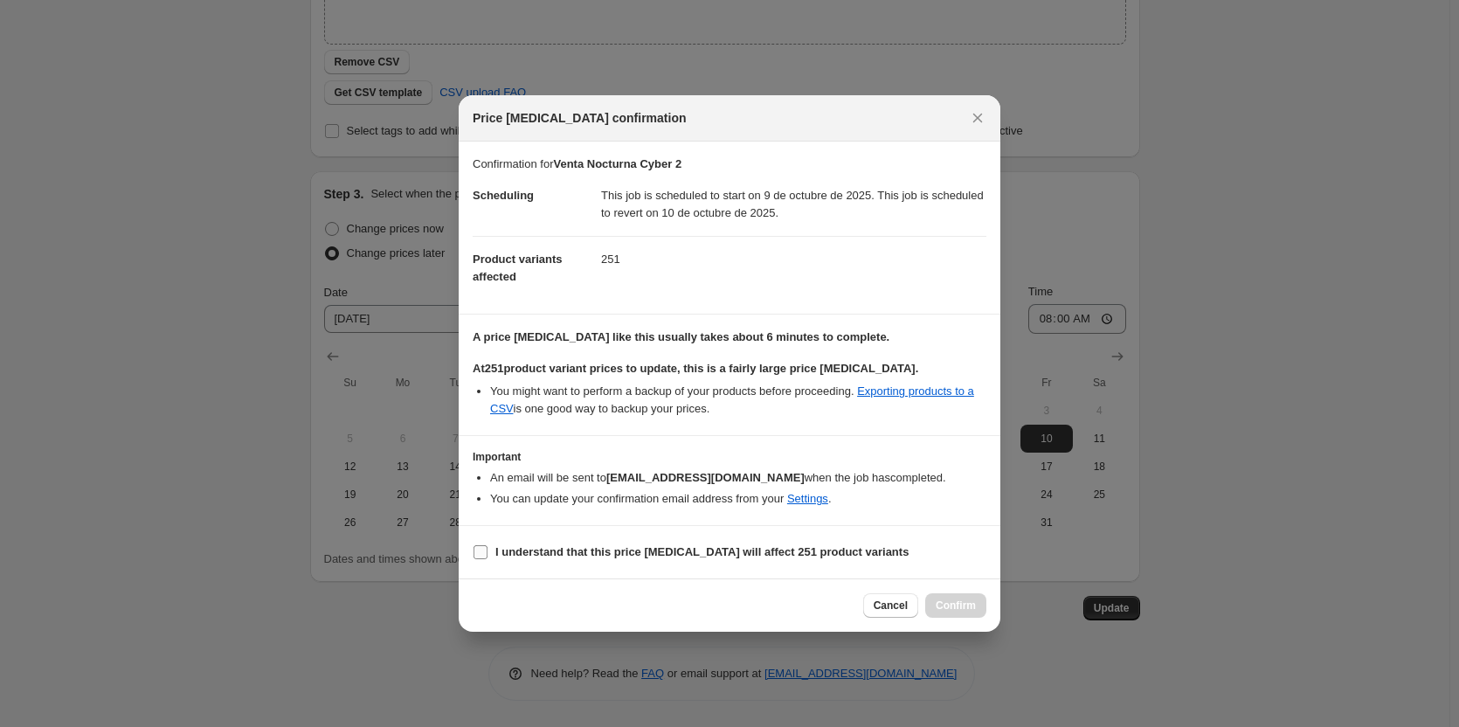
click at [575, 553] on b "I understand that this price change job will affect 251 product variants" at bounding box center [701, 551] width 413 height 13
click at [487, 553] on input "I understand that this price change job will affect 251 product variants" at bounding box center [480, 552] width 14 height 14
checkbox input "true"
click at [943, 597] on button "Confirm" at bounding box center [955, 605] width 61 height 24
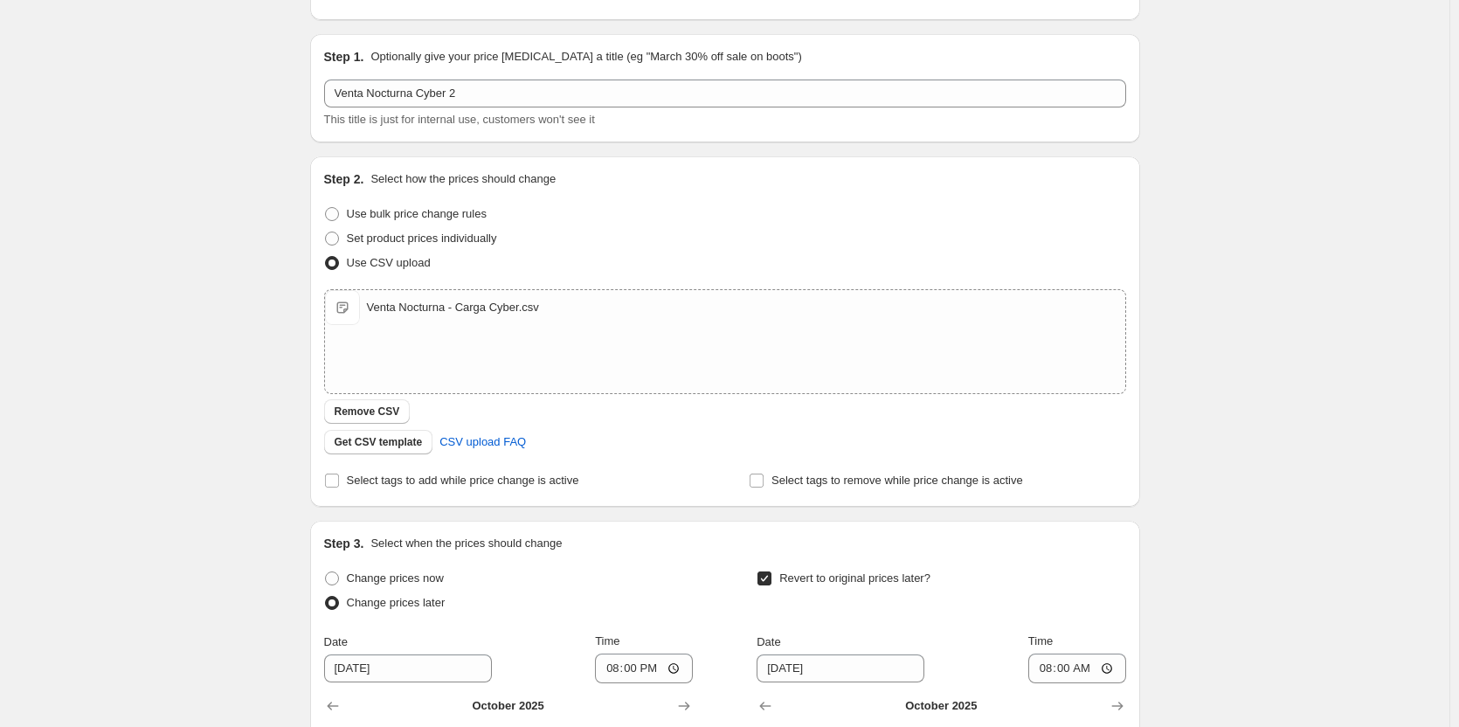
scroll to position [0, 0]
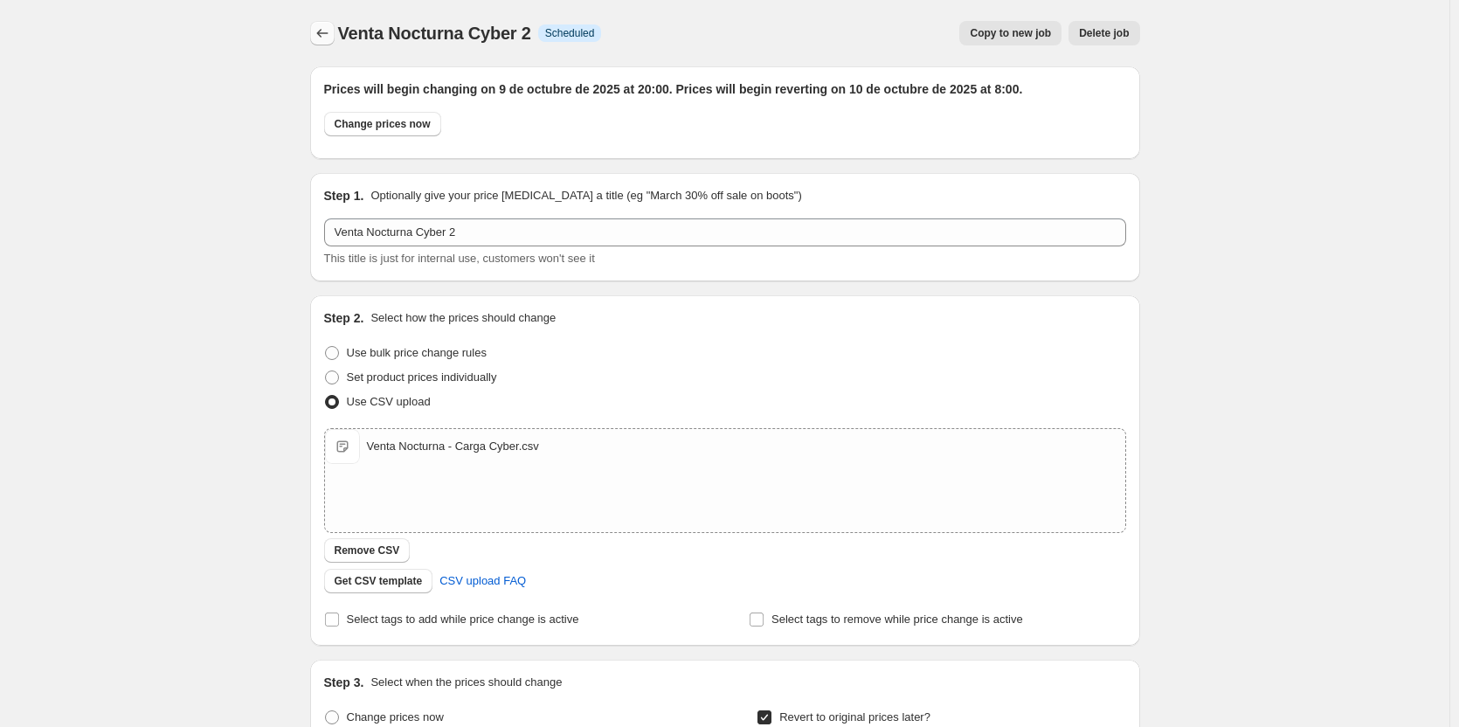
click at [330, 36] on icon "Price change jobs" at bounding box center [322, 32] width 17 height 17
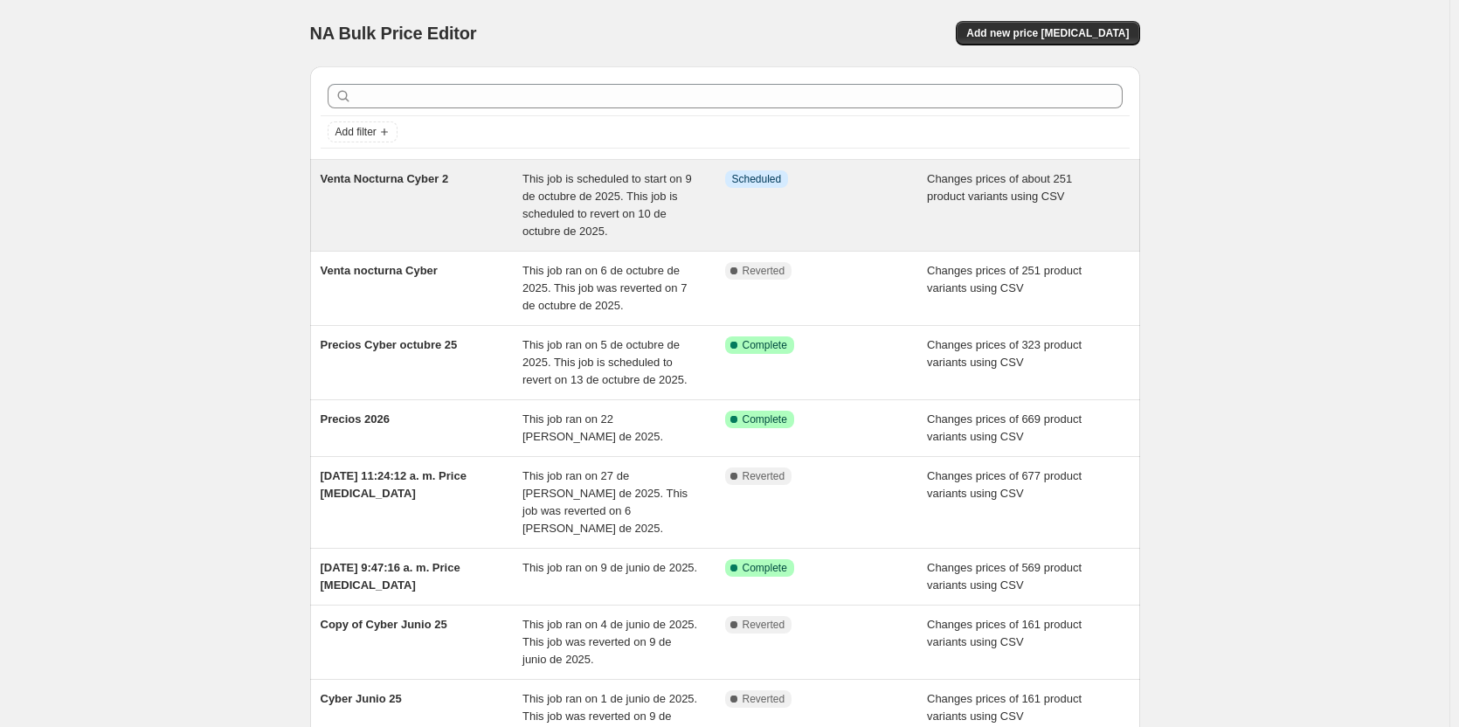
click at [429, 195] on div "Venta Nocturna Cyber 2" at bounding box center [422, 205] width 203 height 70
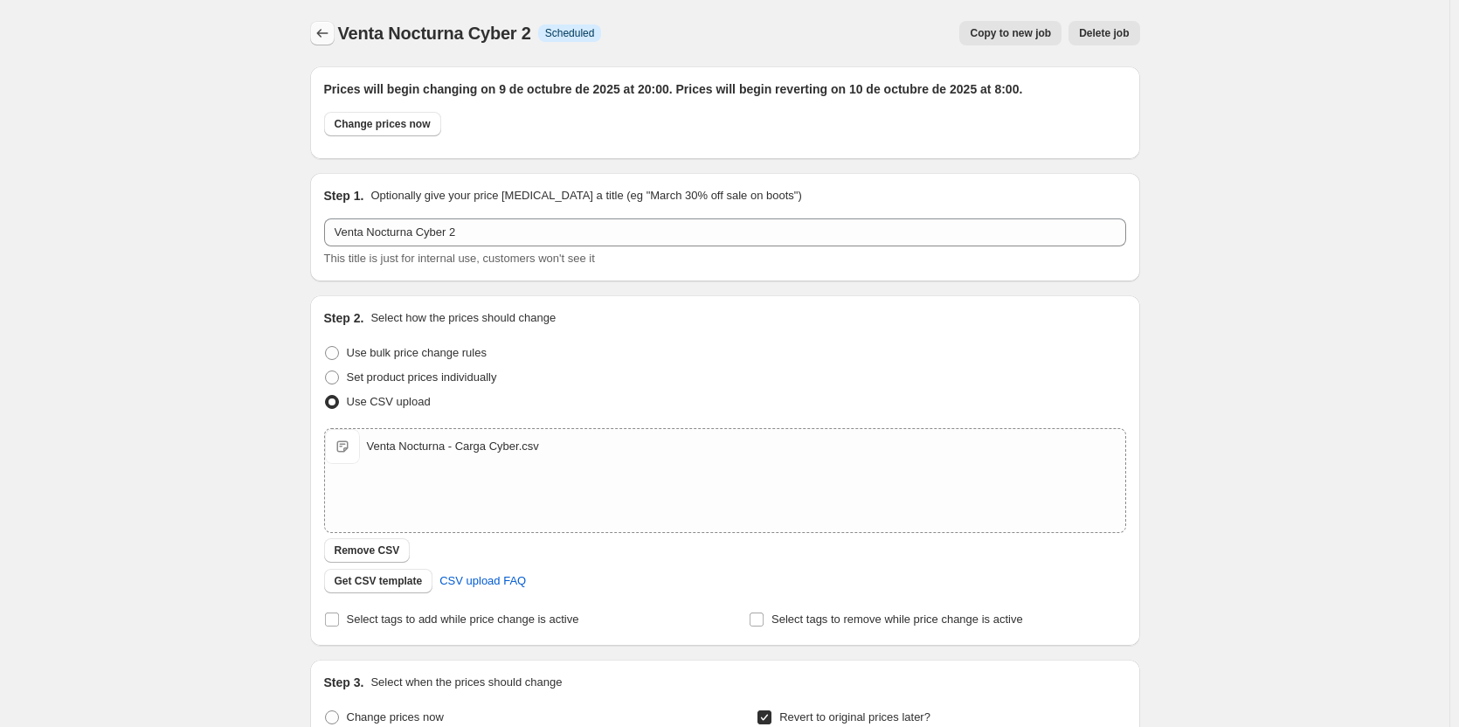
click at [325, 35] on icon "Price change jobs" at bounding box center [322, 32] width 17 height 17
